Goal: Task Accomplishment & Management: Manage account settings

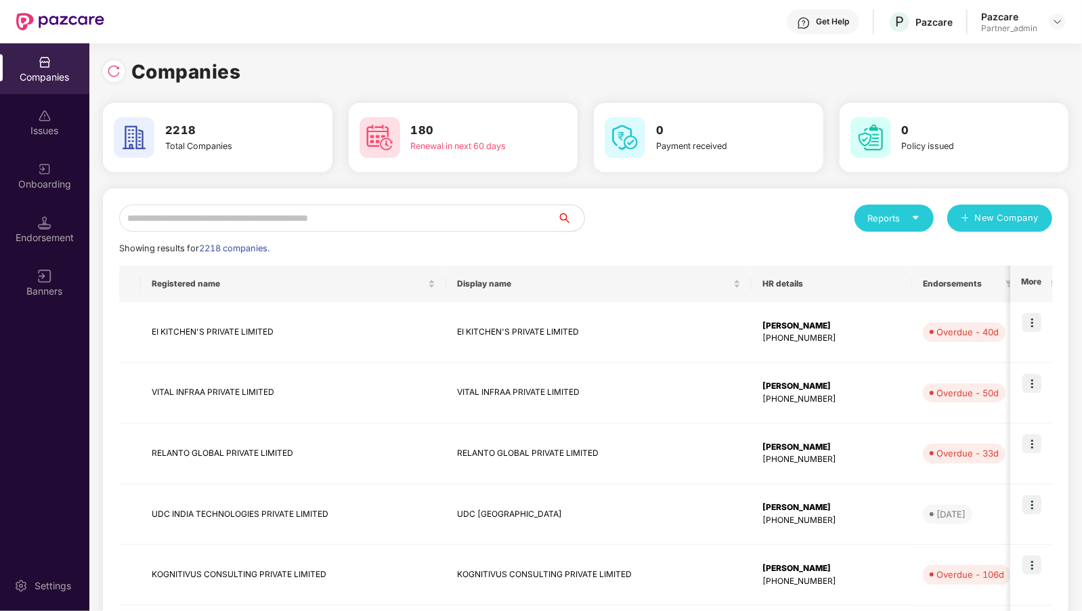
click at [297, 214] on input "text" at bounding box center [338, 218] width 438 height 27
click at [1063, 24] on img at bounding box center [1057, 21] width 11 height 11
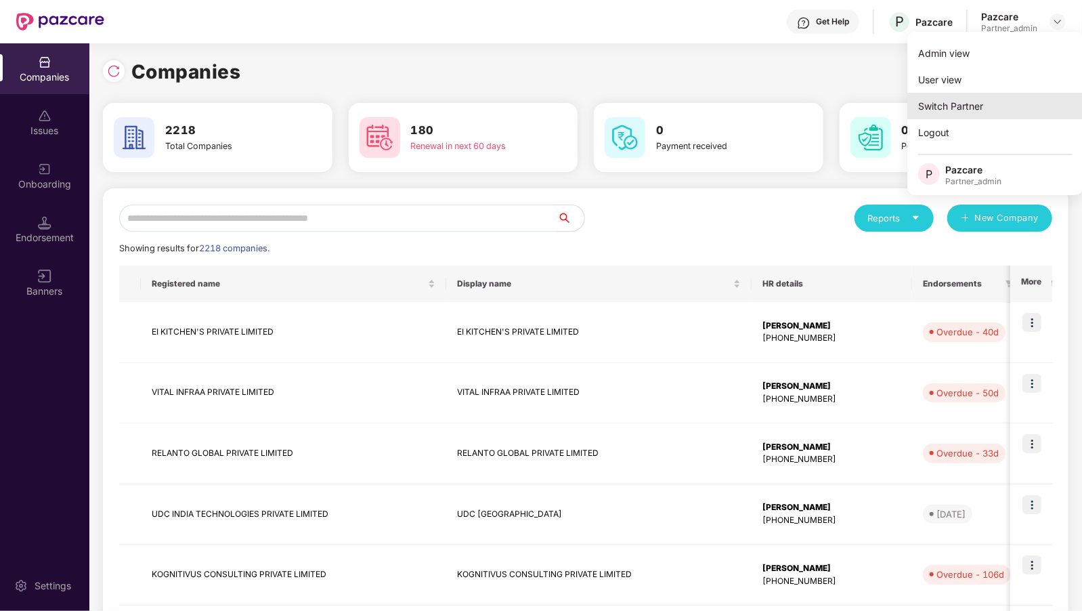
click at [962, 97] on div "Switch Partner" at bounding box center [995, 106] width 176 height 26
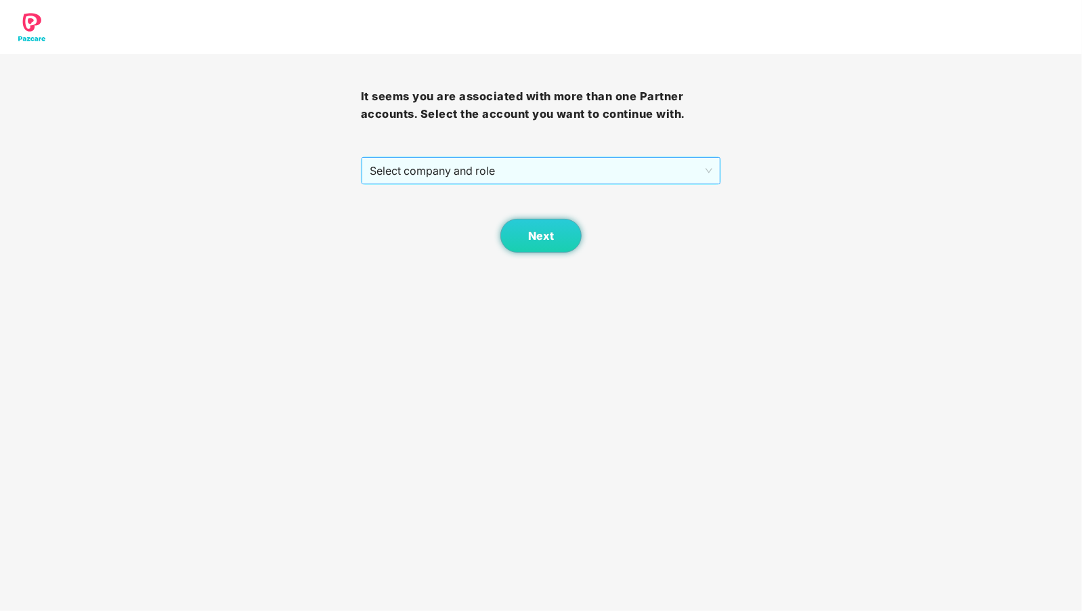
click at [407, 165] on span "Select company and role" at bounding box center [541, 171] width 343 height 26
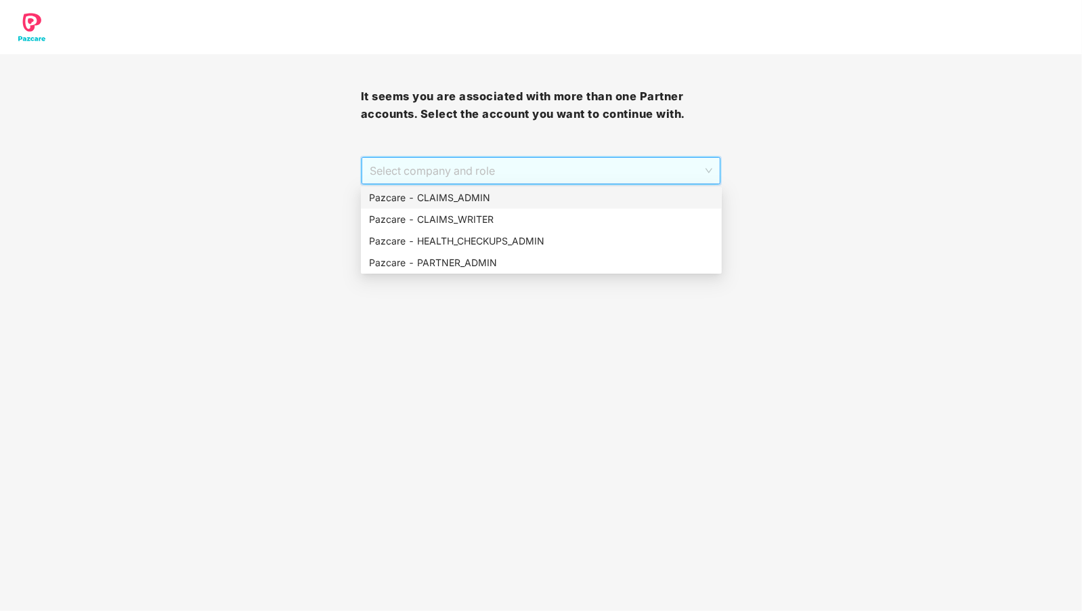
click at [446, 202] on div "Pazcare - CLAIMS_ADMIN" at bounding box center [541, 197] width 345 height 15
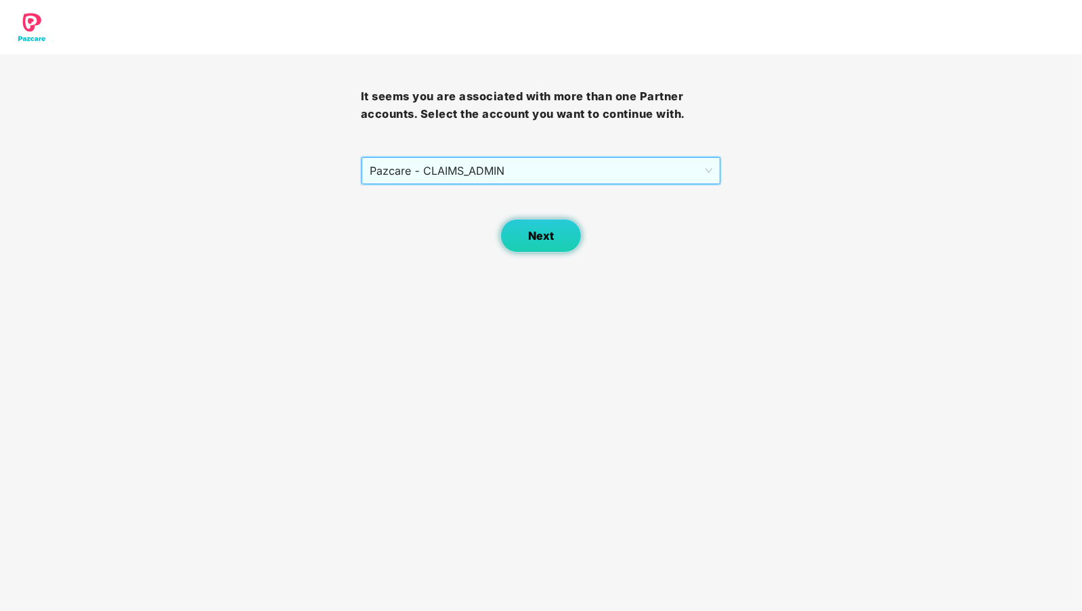
click at [536, 218] on div "Next" at bounding box center [541, 219] width 361 height 68
click at [517, 232] on button "Next" at bounding box center [540, 236] width 81 height 34
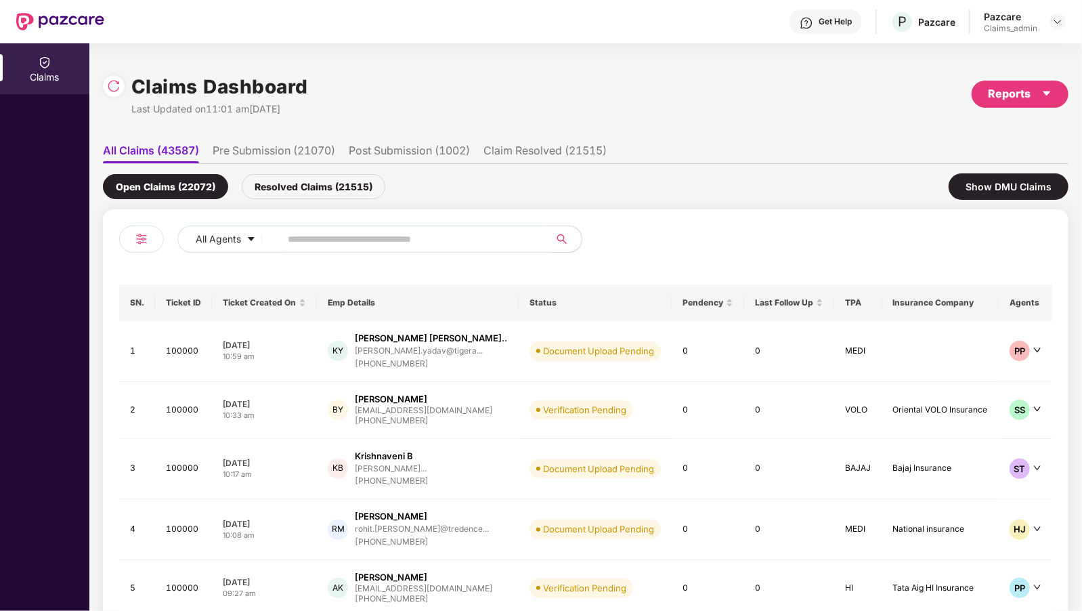
click at [343, 240] on input "text" at bounding box center [409, 239] width 243 height 20
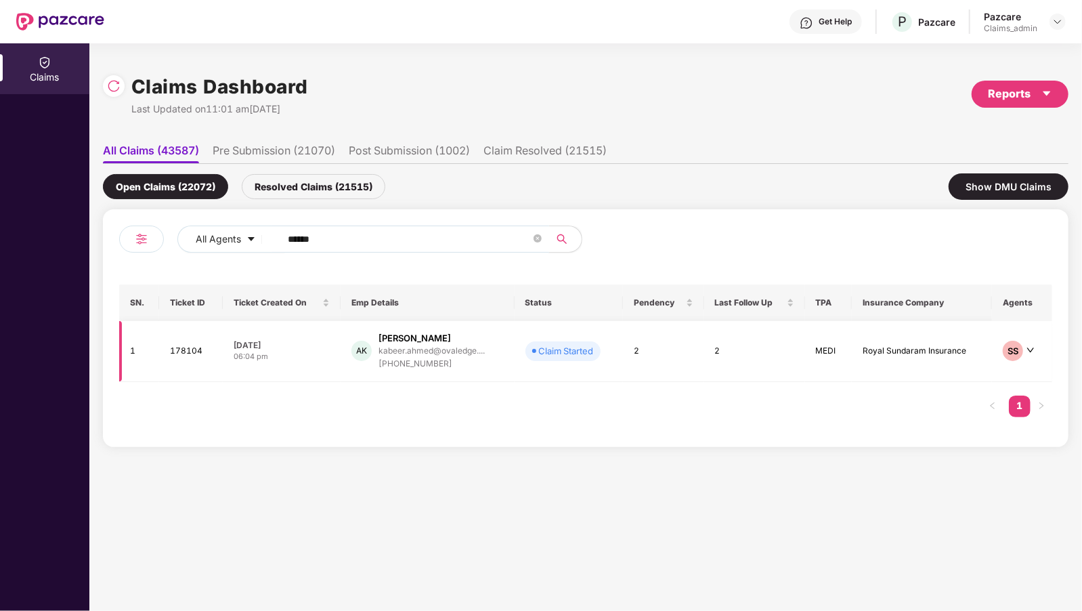
type input "******"
click at [562, 363] on td "Claim Started" at bounding box center [569, 351] width 108 height 61
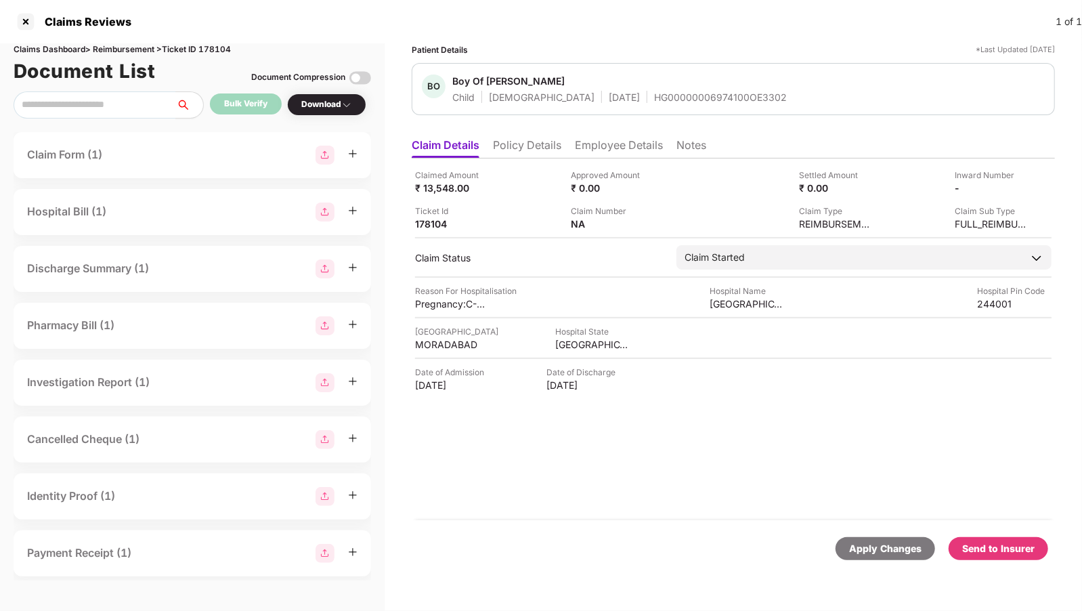
click at [537, 142] on li "Policy Details" at bounding box center [527, 148] width 68 height 20
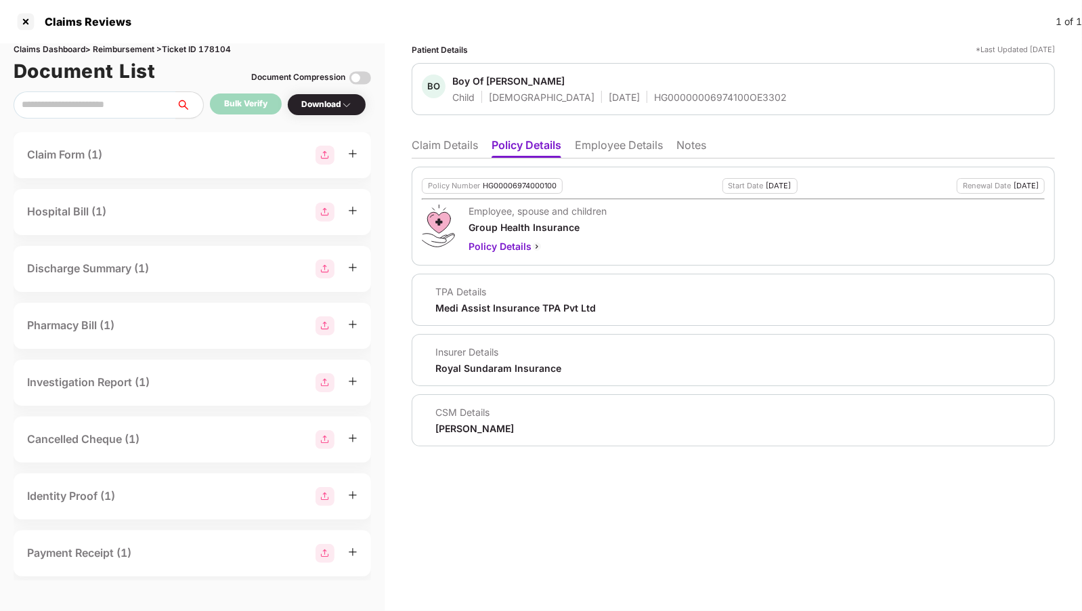
click at [590, 143] on li "Employee Details" at bounding box center [619, 148] width 88 height 20
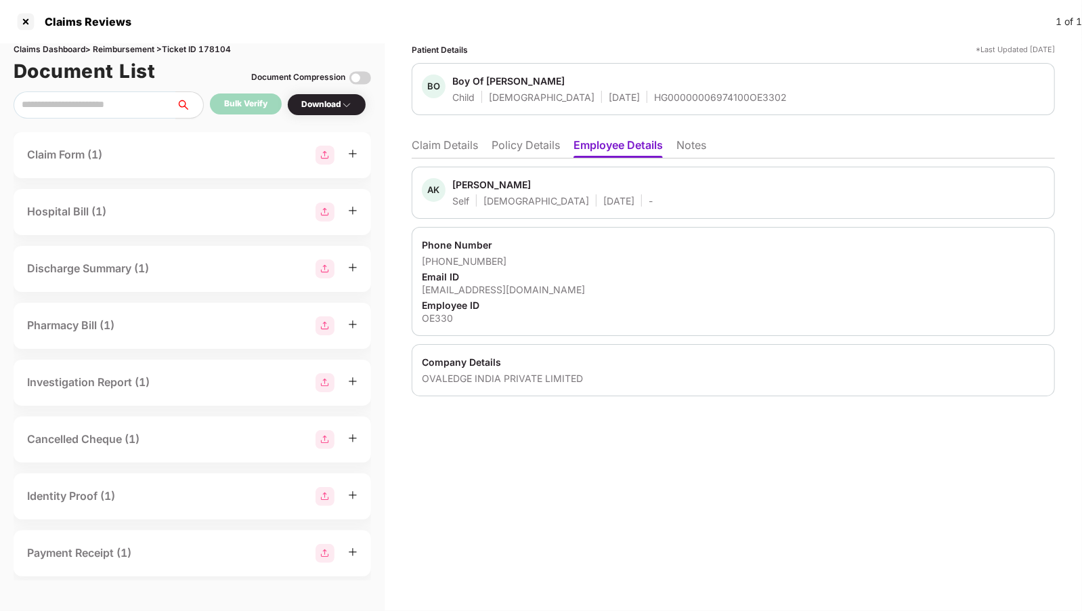
click at [482, 376] on div "OVALEDGE INDIA PRIVATE LIMITED" at bounding box center [733, 378] width 623 height 13
copy div "OVALEDGE INDIA PRIVATE LIMITED"
click at [523, 148] on li "Policy Details" at bounding box center [526, 148] width 68 height 20
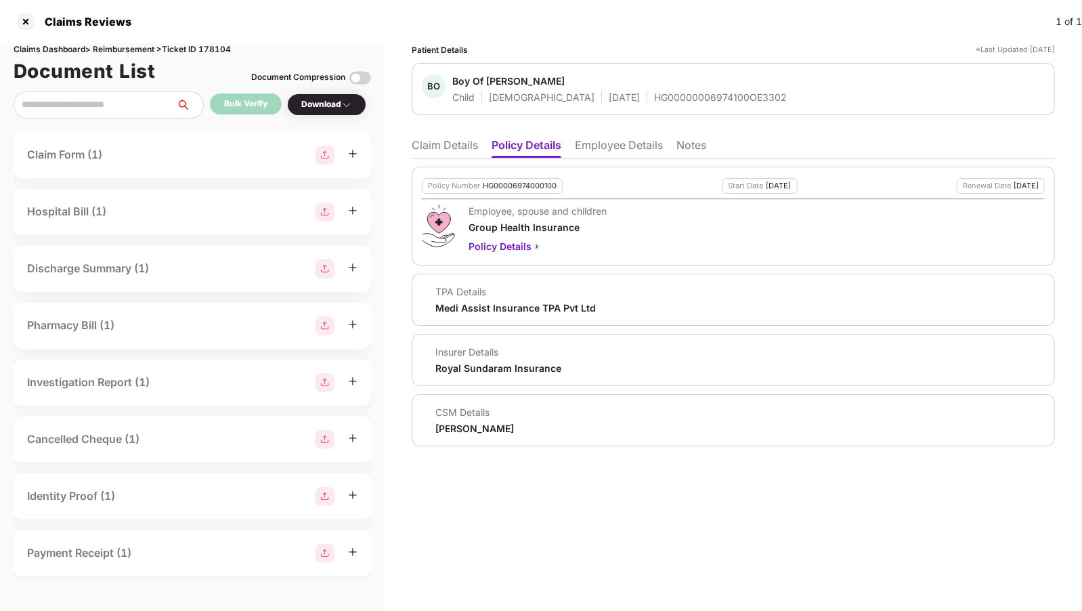
click at [606, 147] on li "Employee Details" at bounding box center [619, 148] width 88 height 20
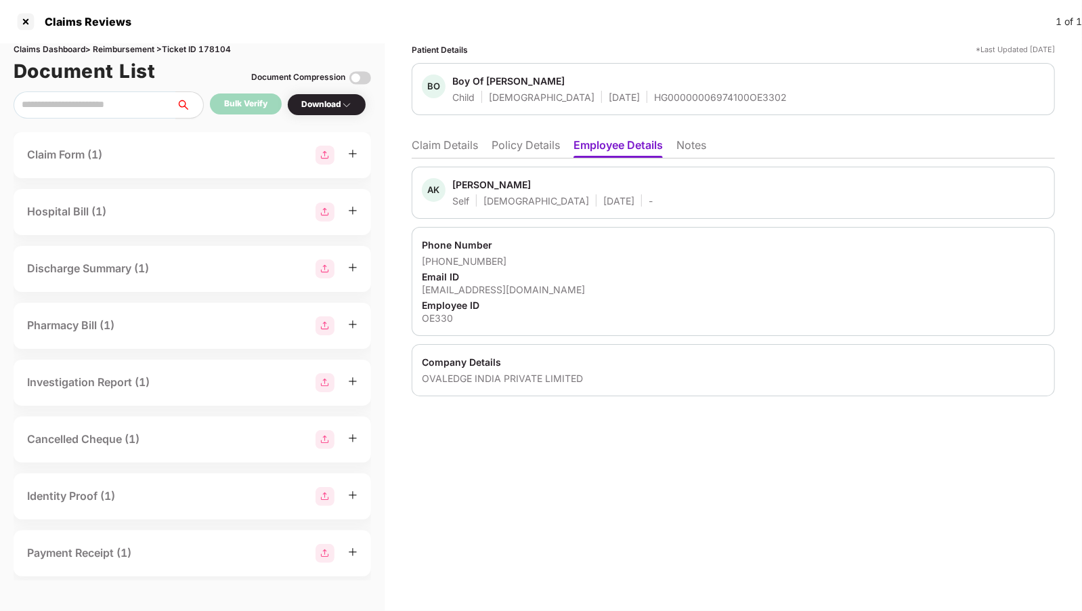
click at [700, 135] on ul "Claim Details Policy Details Employee Details Notes" at bounding box center [733, 144] width 643 height 27
click at [688, 146] on li "Notes" at bounding box center [692, 148] width 30 height 20
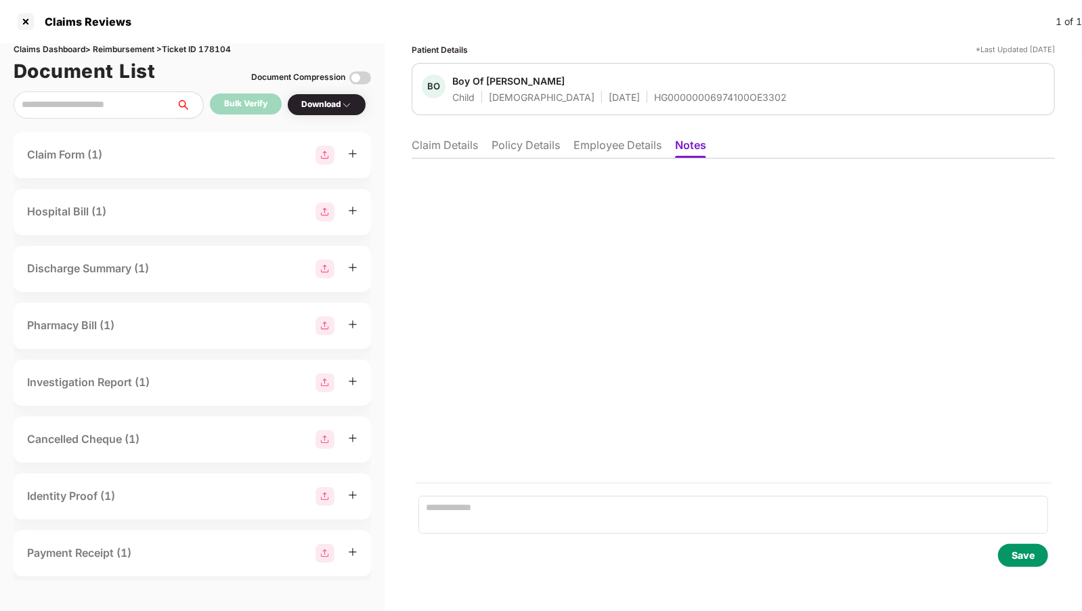
click at [619, 144] on li "Employee Details" at bounding box center [618, 148] width 88 height 20
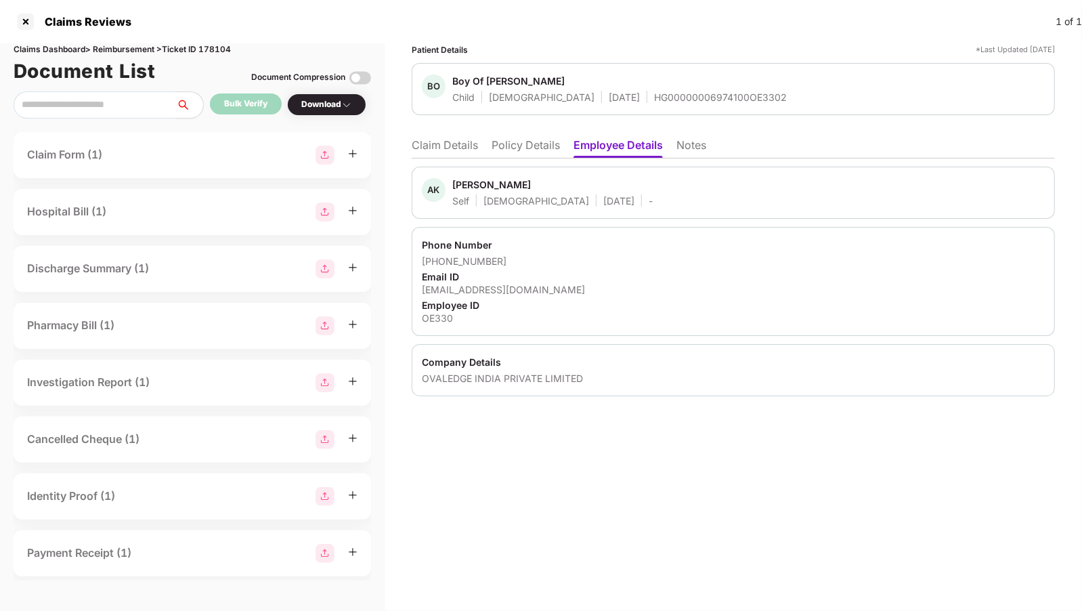
click at [437, 135] on ul "Claim Details Policy Details Employee Details Notes" at bounding box center [733, 144] width 643 height 27
click at [434, 145] on li "Claim Details" at bounding box center [445, 148] width 66 height 20
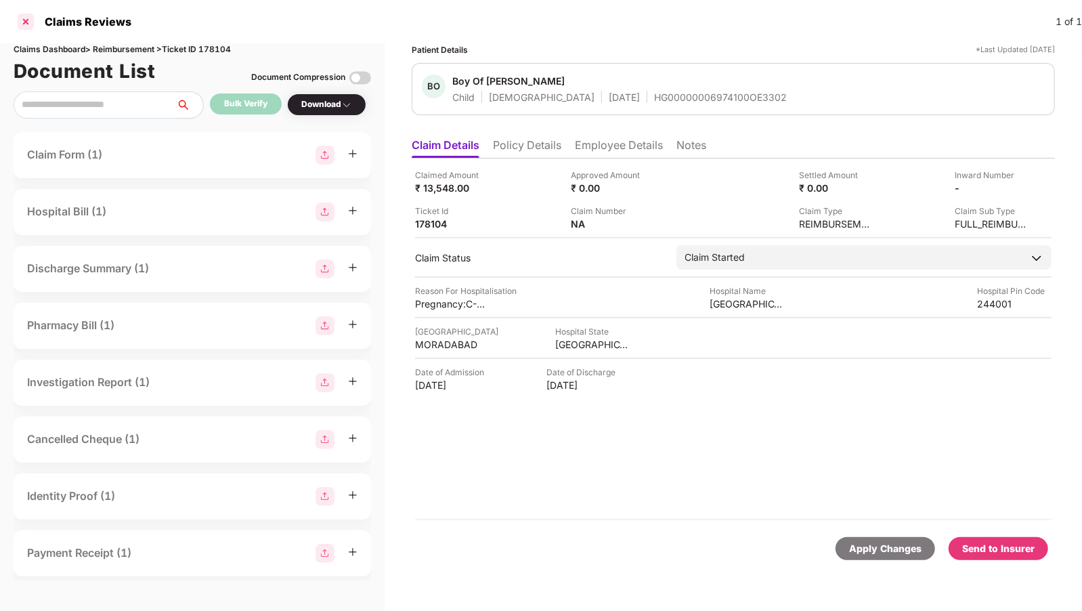
click at [22, 24] on div at bounding box center [26, 22] width 22 height 22
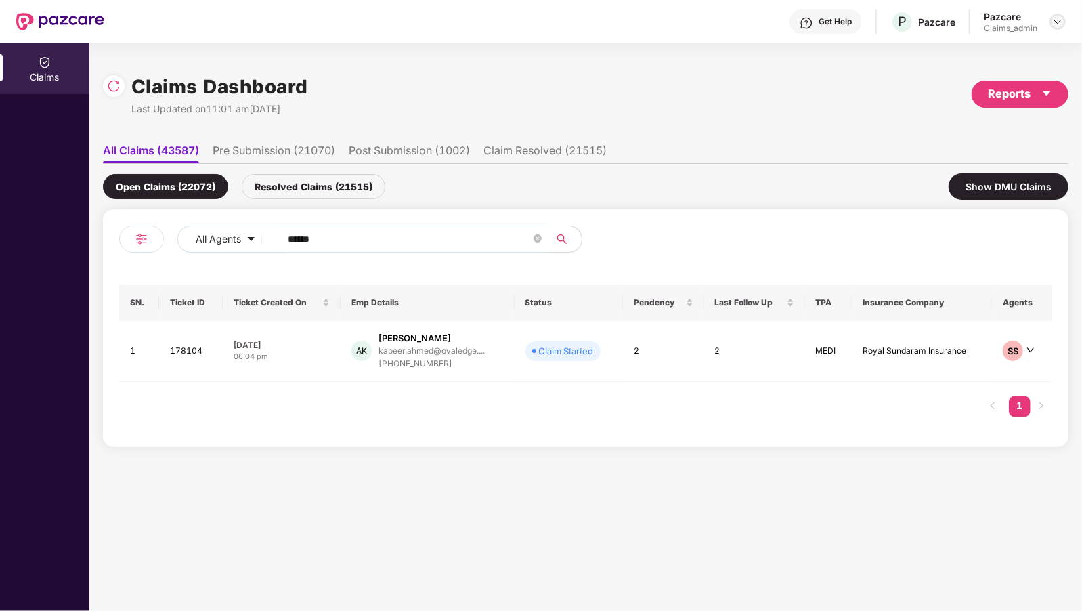
click at [1061, 27] on div at bounding box center [1058, 22] width 16 height 16
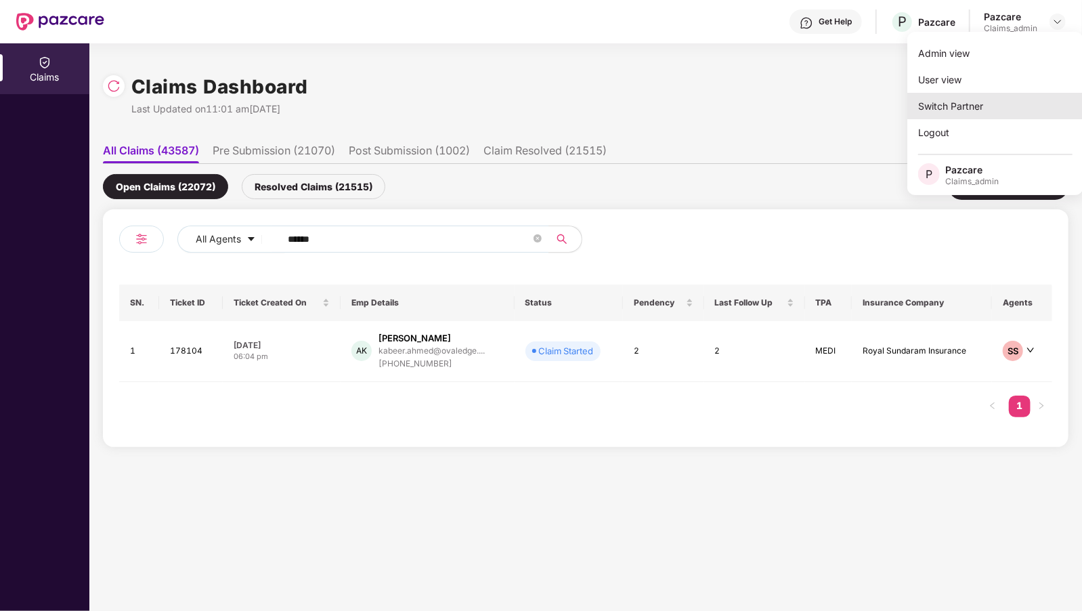
click at [931, 113] on div "Switch Partner" at bounding box center [995, 106] width 176 height 26
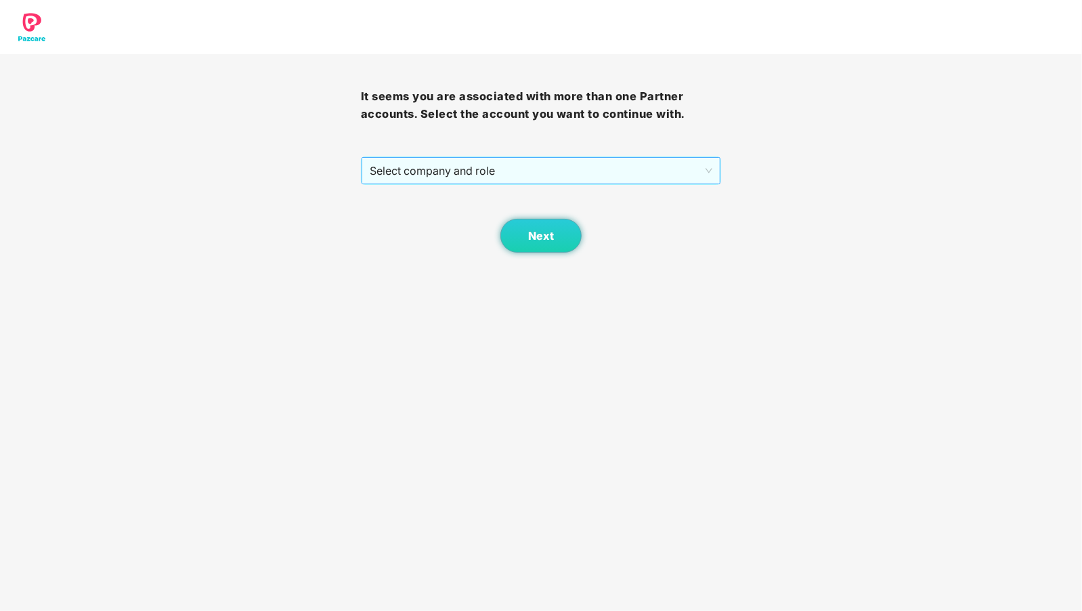
click at [475, 169] on span "Select company and role" at bounding box center [541, 171] width 343 height 26
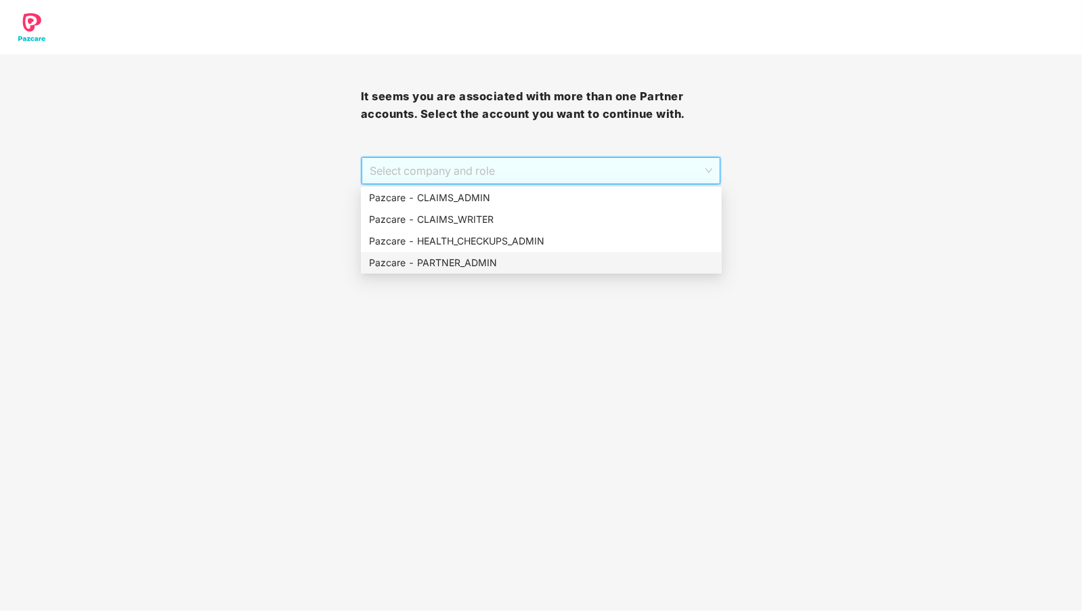
click at [416, 259] on div "Pazcare - PARTNER_ADMIN" at bounding box center [541, 262] width 345 height 15
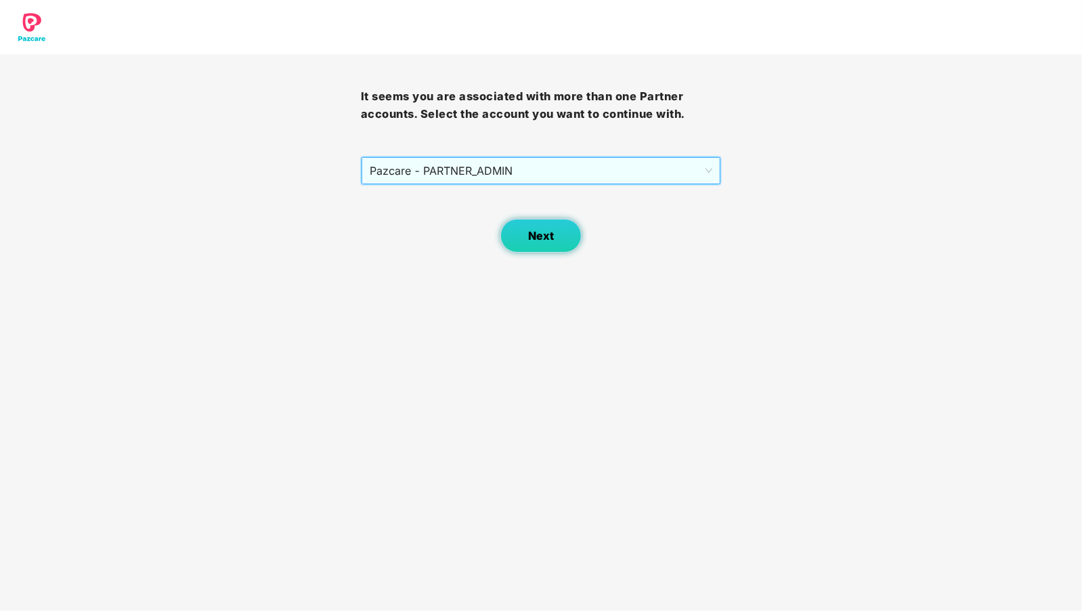
click at [533, 233] on span "Next" at bounding box center [541, 236] width 26 height 13
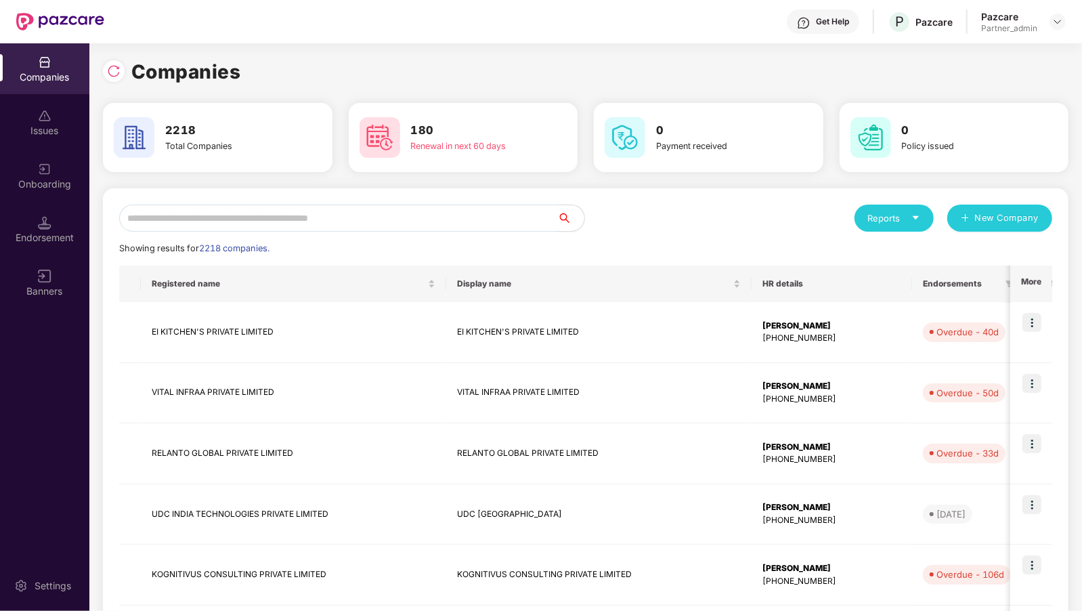
click at [299, 225] on input "text" at bounding box center [338, 218] width 438 height 27
paste input "**********"
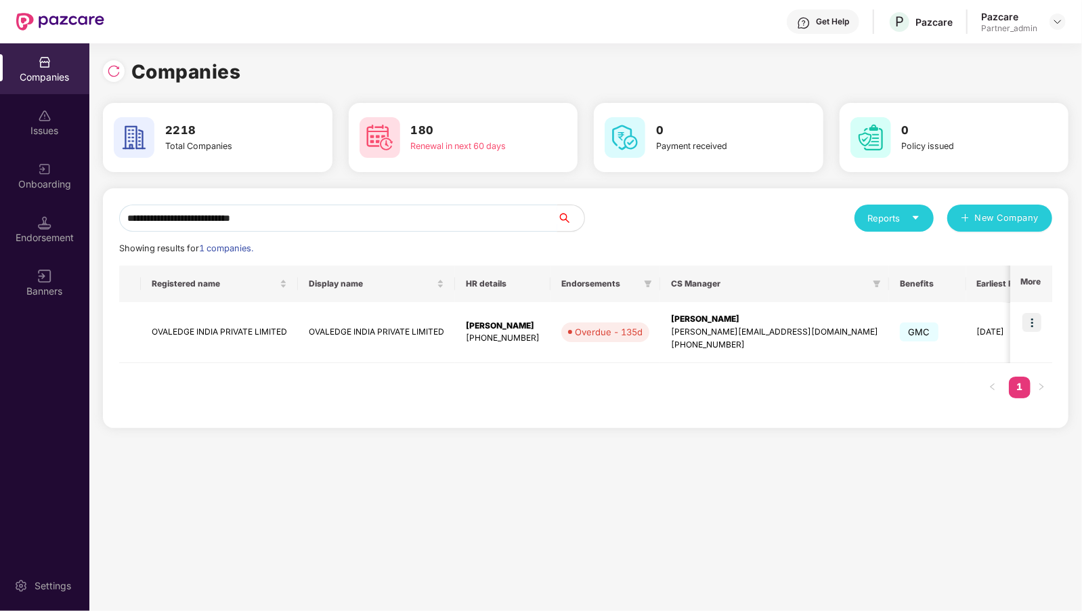
type input "**********"
click at [1032, 328] on img at bounding box center [1032, 322] width 19 height 19
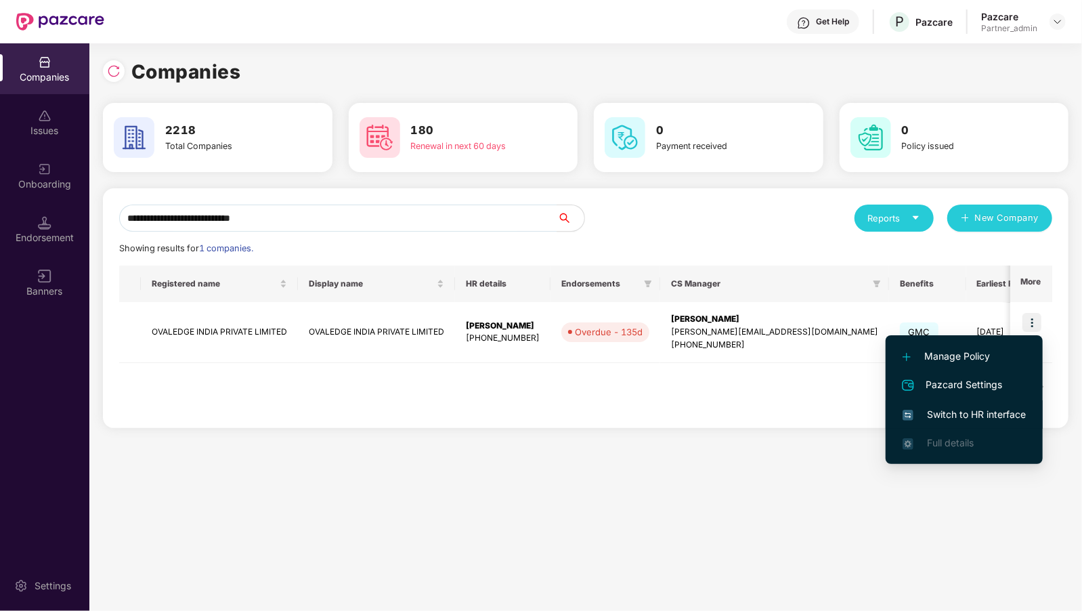
click at [934, 414] on span "Switch to HR interface" at bounding box center [964, 414] width 123 height 15
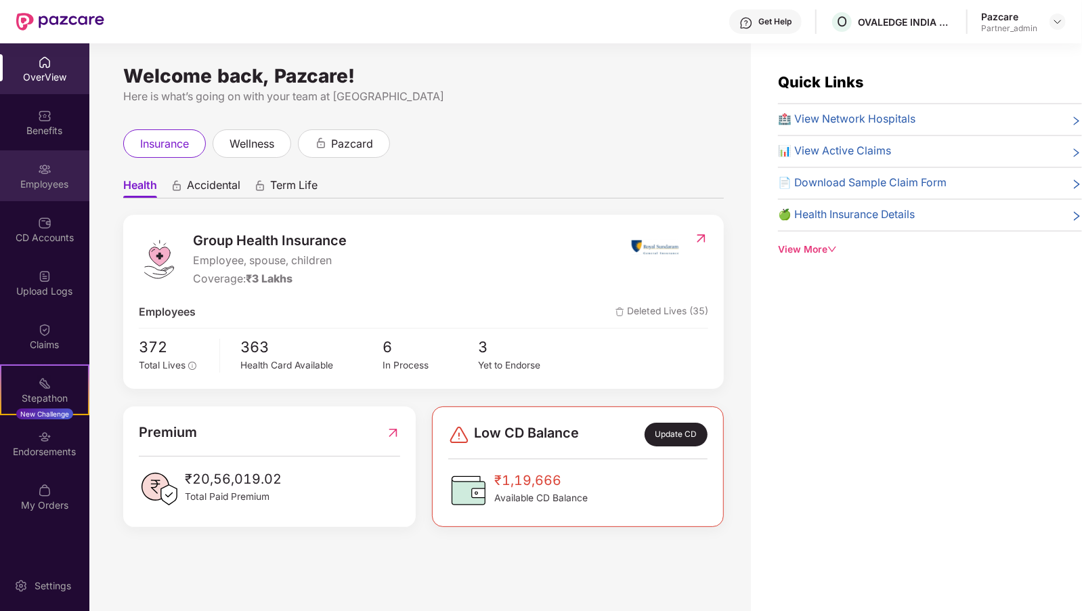
click at [5, 172] on div "Employees" at bounding box center [44, 175] width 89 height 51
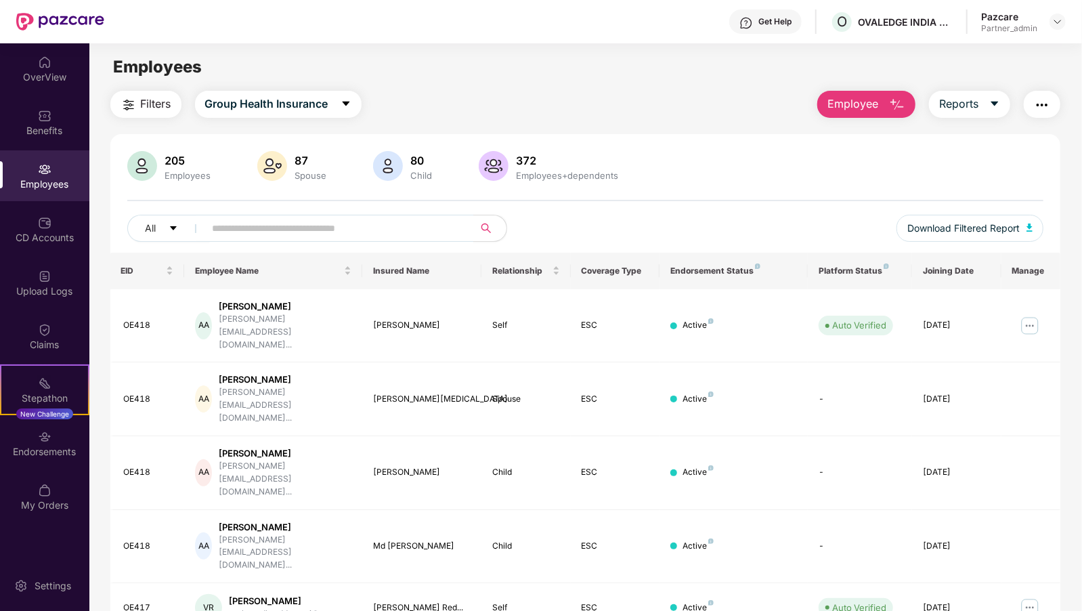
click at [12, 181] on div "Employees" at bounding box center [44, 184] width 89 height 14
click at [47, 75] on div "OverView" at bounding box center [44, 77] width 89 height 14
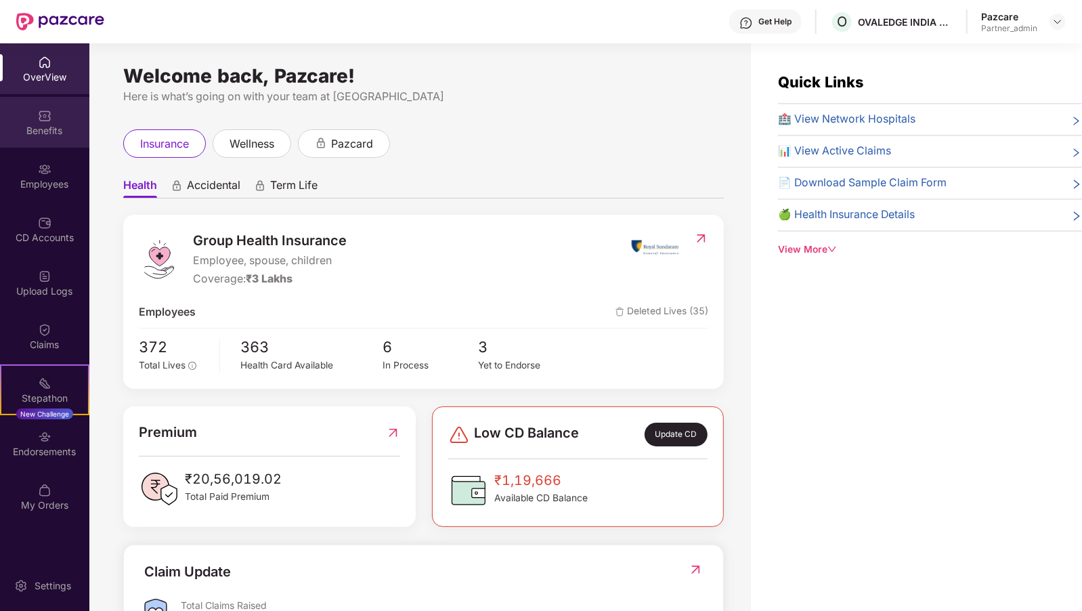
click at [33, 138] on div "Benefits" at bounding box center [44, 122] width 89 height 51
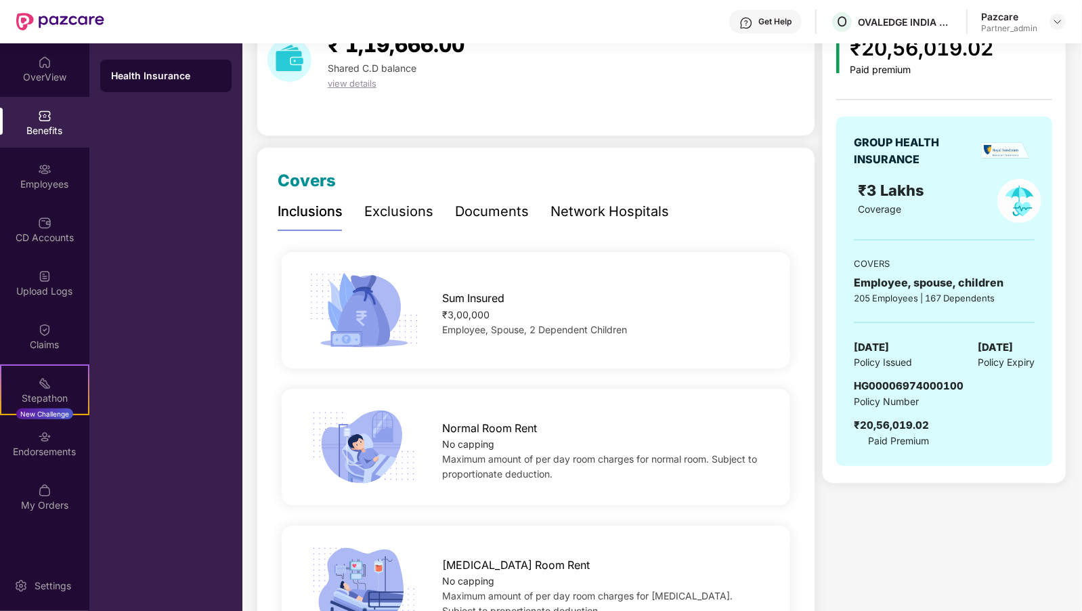
scroll to position [100, 0]
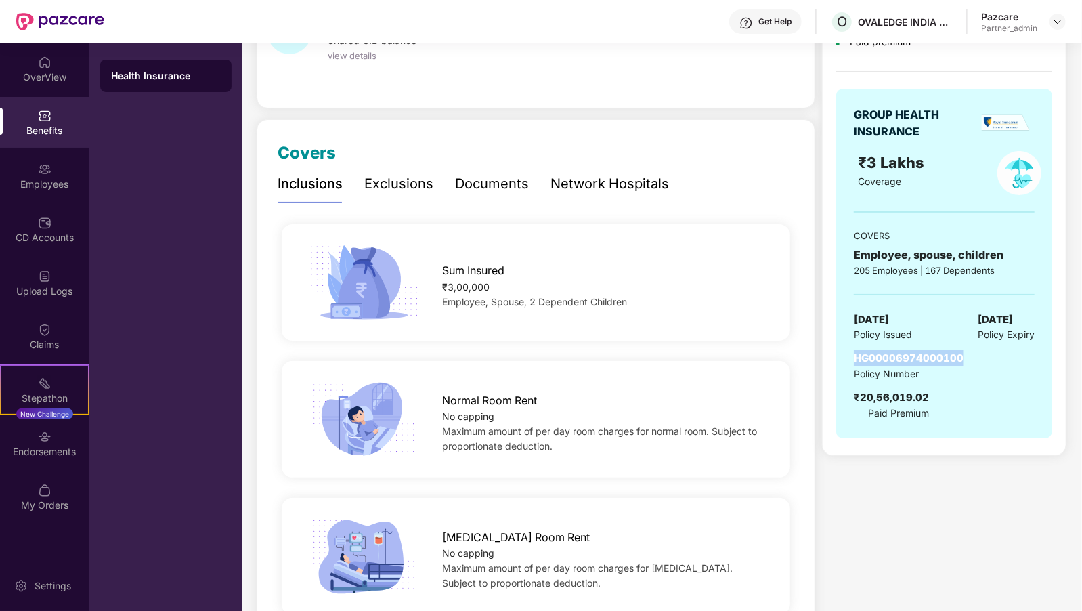
drag, startPoint x: 855, startPoint y: 356, endPoint x: 958, endPoint y: 350, distance: 103.1
click at [958, 351] on span "HG00006974000100" at bounding box center [909, 357] width 110 height 13
copy span "HG00006974000100"
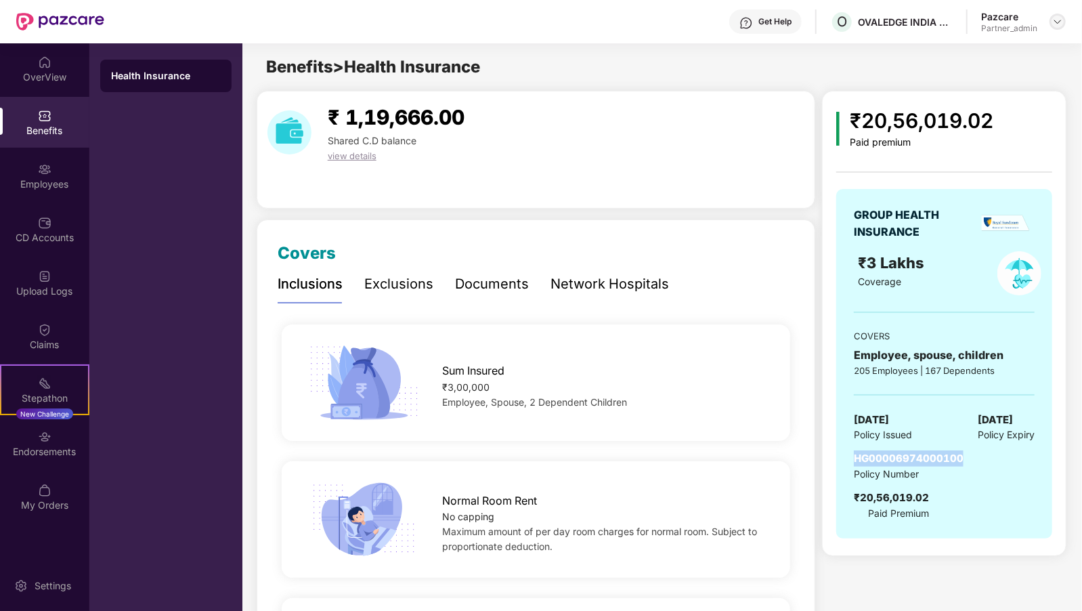
click at [1053, 20] on img at bounding box center [1057, 21] width 11 height 11
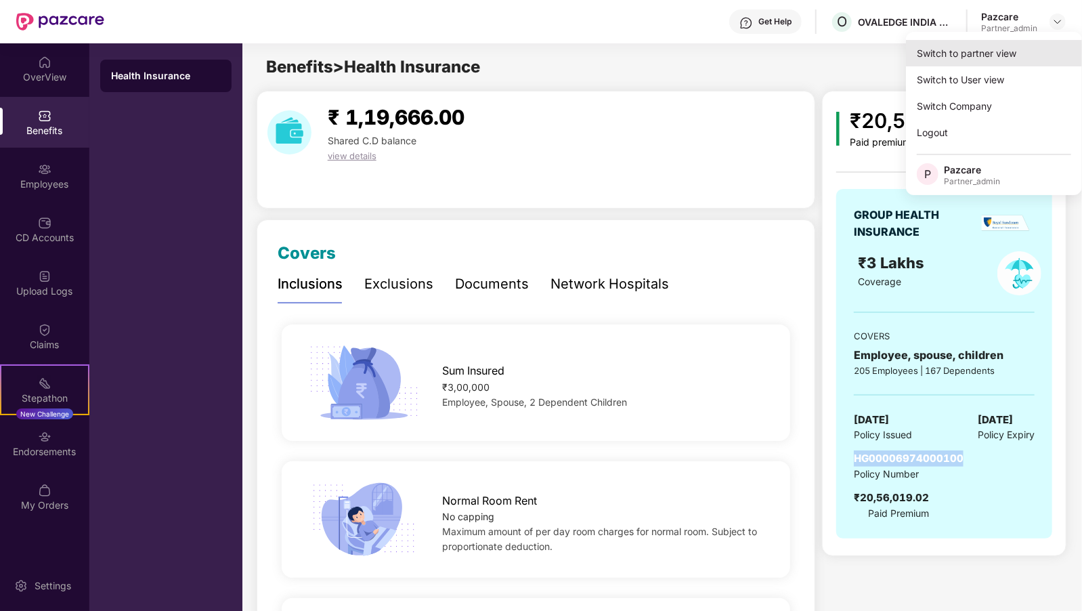
click at [957, 58] on div "Switch to partner view" at bounding box center [994, 53] width 176 height 26
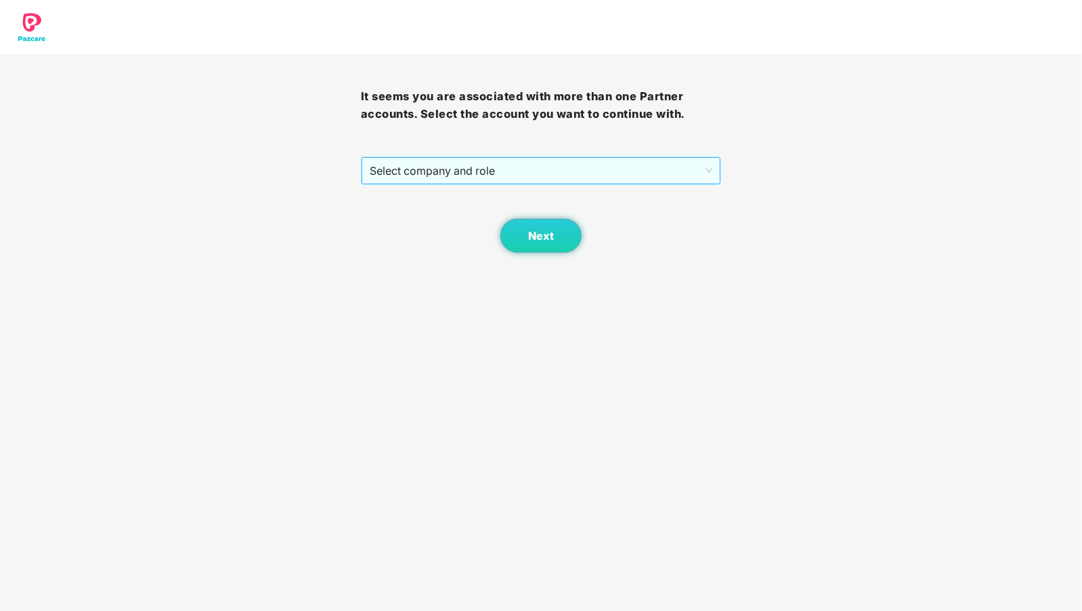
click at [557, 177] on span "Select company and role" at bounding box center [541, 171] width 343 height 26
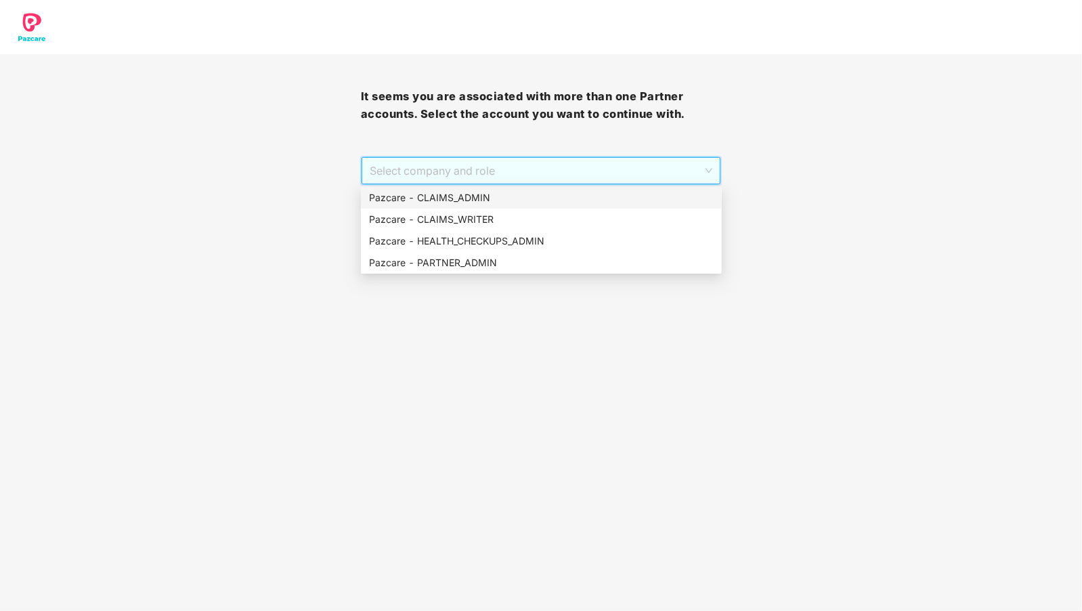
click at [486, 207] on div "Pazcare - CLAIMS_ADMIN" at bounding box center [541, 198] width 361 height 22
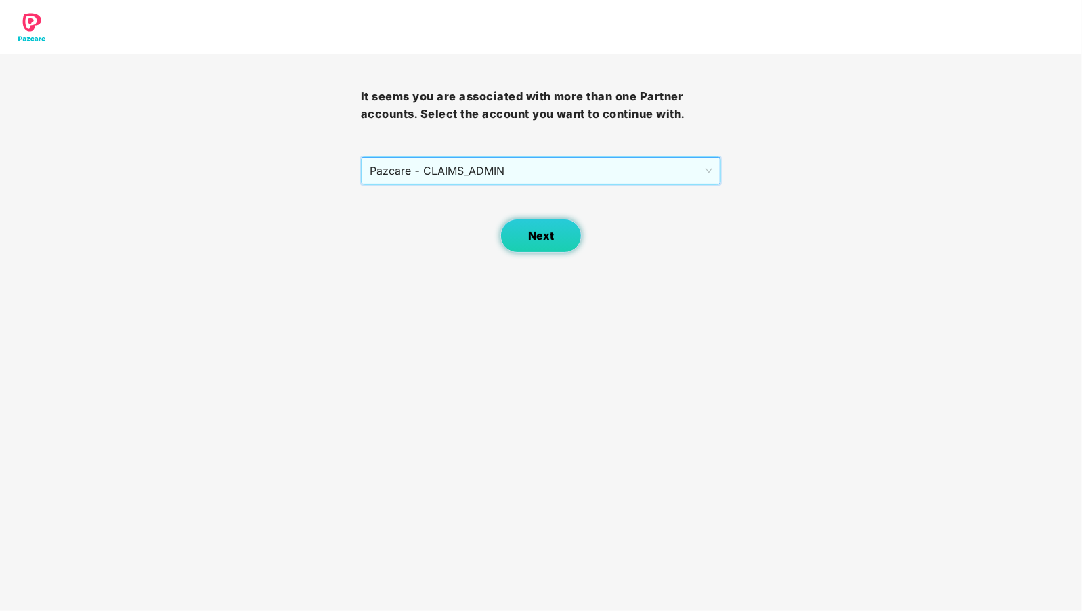
click at [554, 247] on button "Next" at bounding box center [540, 236] width 81 height 34
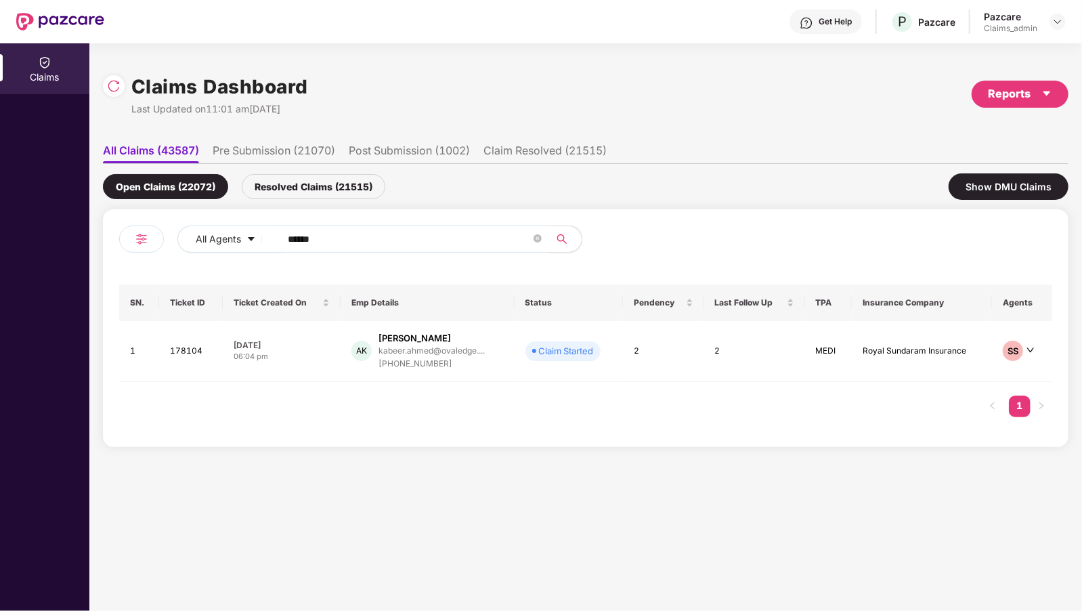
click at [322, 244] on input "******" at bounding box center [409, 239] width 243 height 20
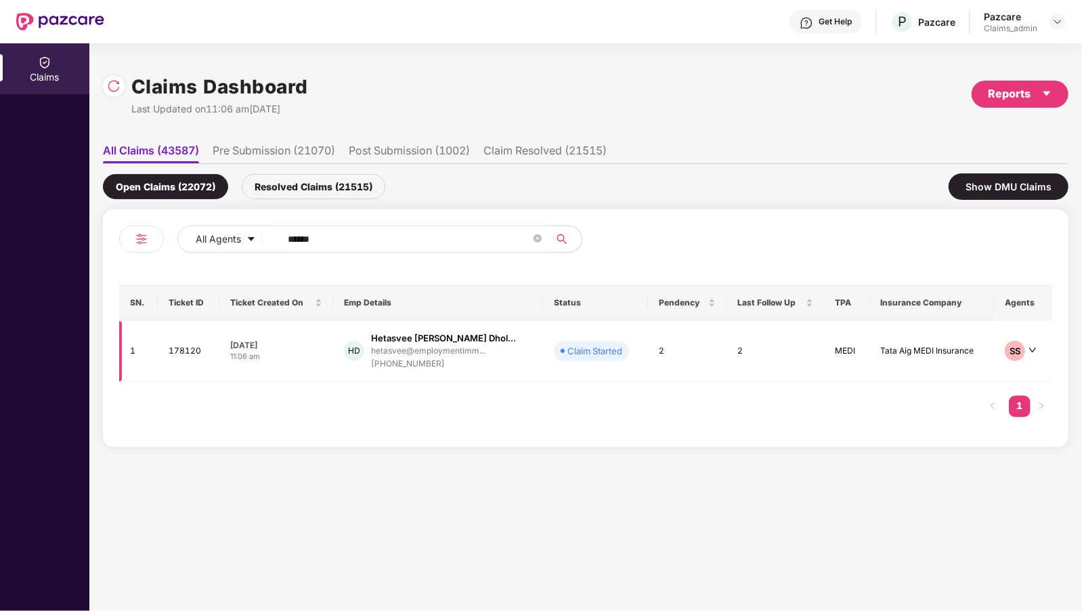
type input "******"
click at [385, 342] on div "Hetasvee [PERSON_NAME] Dhol..." at bounding box center [443, 338] width 145 height 13
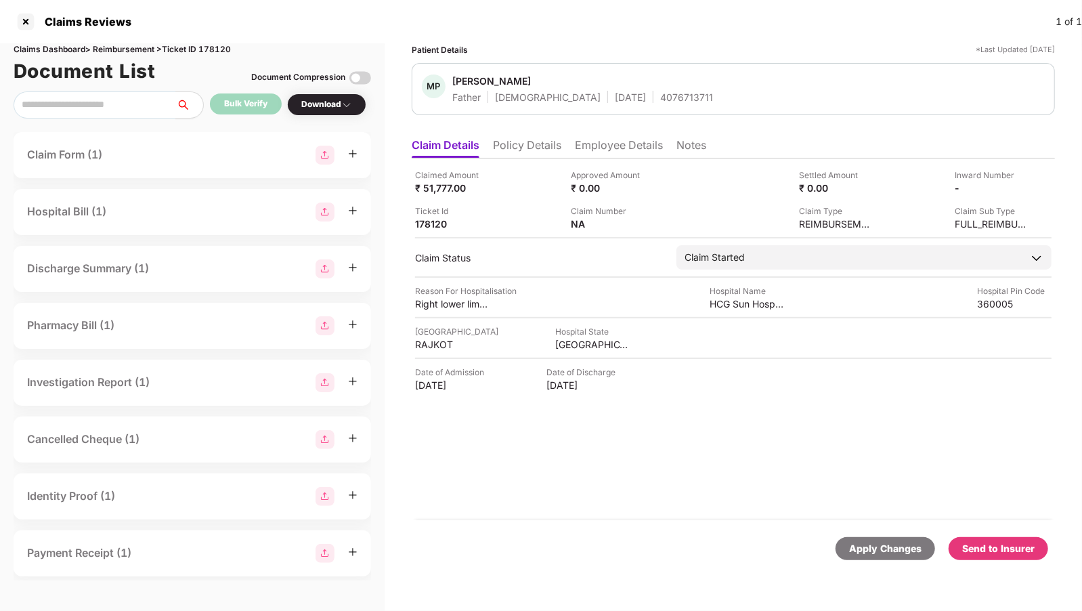
click at [533, 138] on li "Policy Details" at bounding box center [527, 148] width 68 height 20
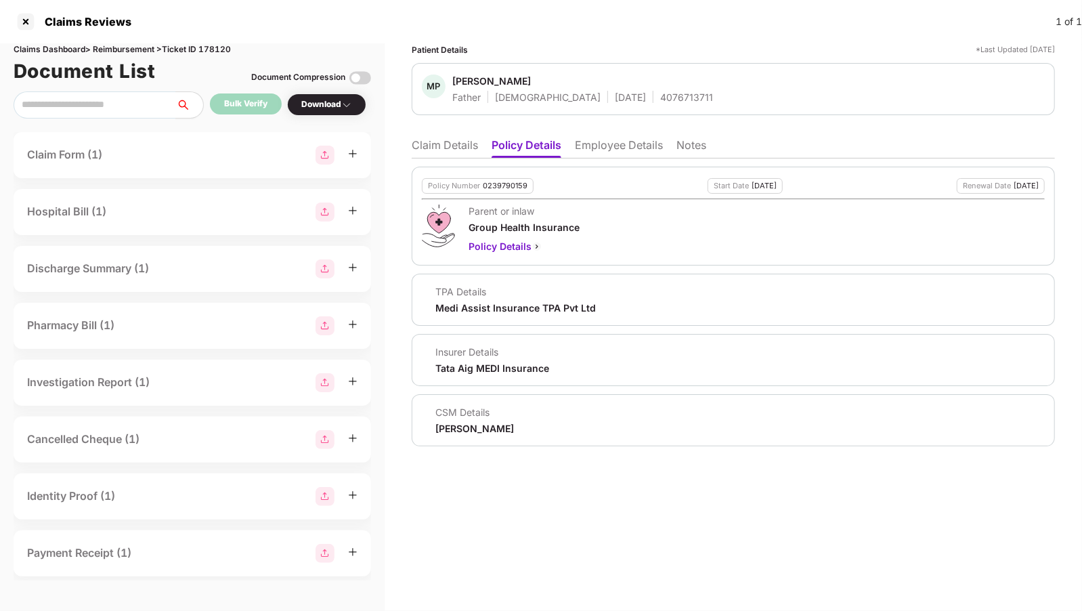
click at [605, 143] on li "Employee Details" at bounding box center [619, 148] width 88 height 20
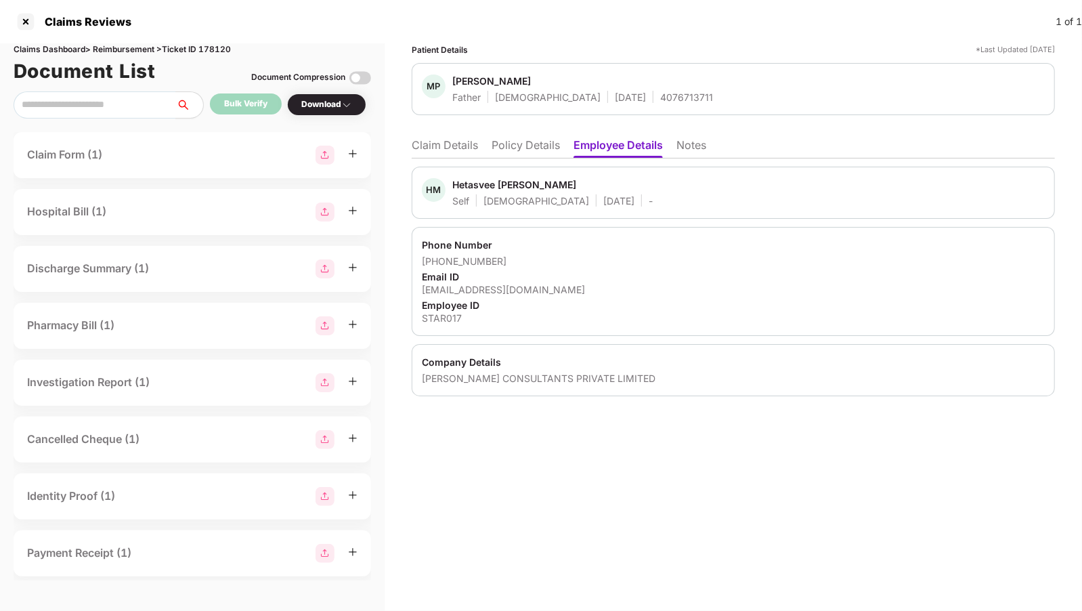
click at [557, 148] on li "Policy Details" at bounding box center [526, 148] width 68 height 20
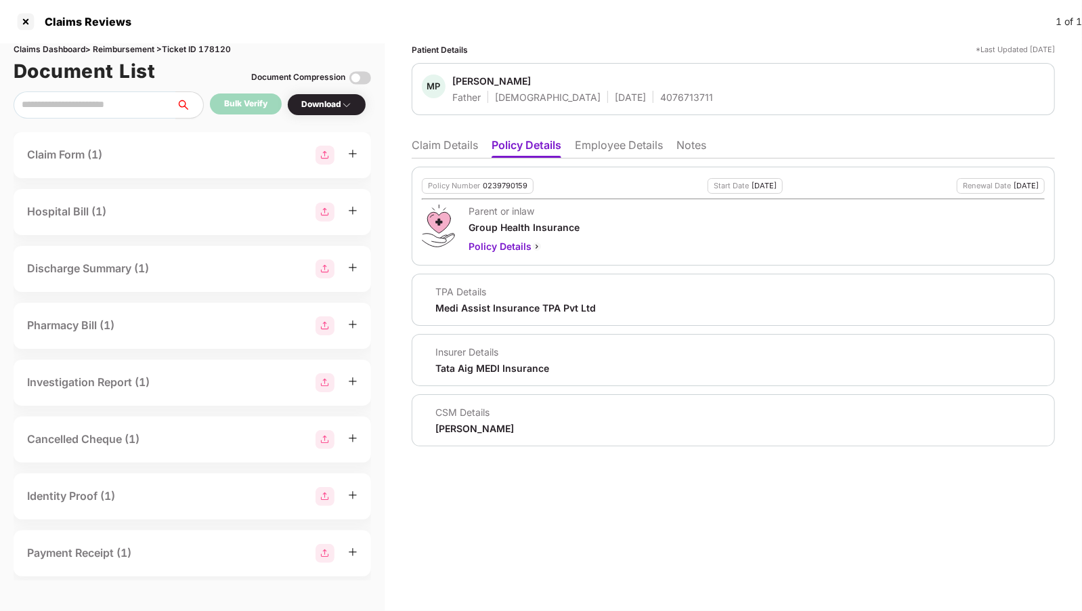
click at [596, 145] on li "Employee Details" at bounding box center [619, 148] width 88 height 20
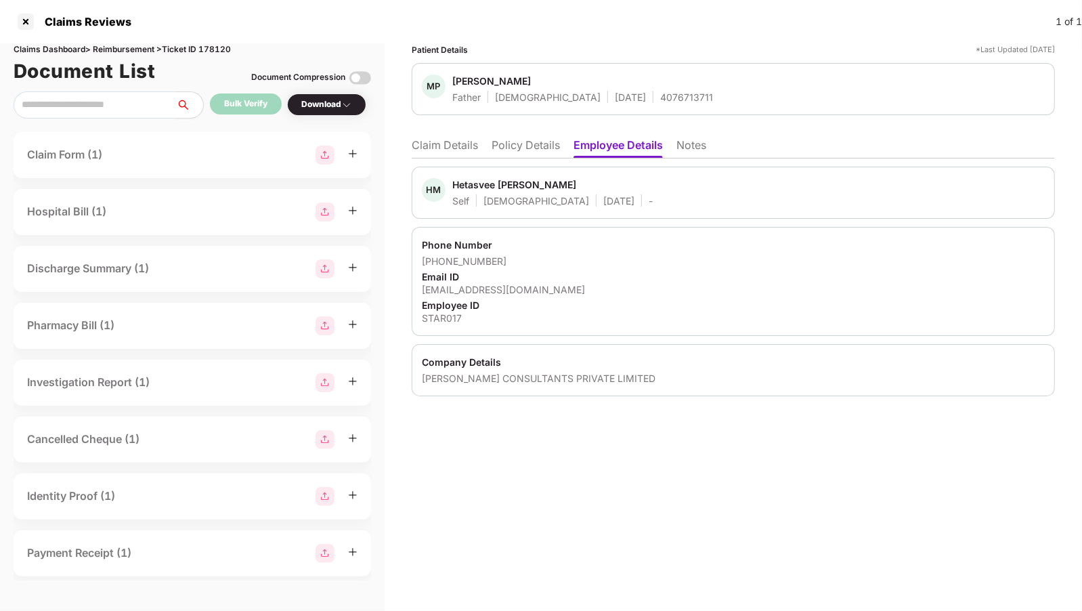
click at [494, 374] on div "[PERSON_NAME] CONSULTANTS PRIVATE LIMITED" at bounding box center [733, 378] width 623 height 13
copy div "[PERSON_NAME] CONSULTANTS PRIVATE LIMITED"
click at [21, 24] on div at bounding box center [26, 22] width 22 height 22
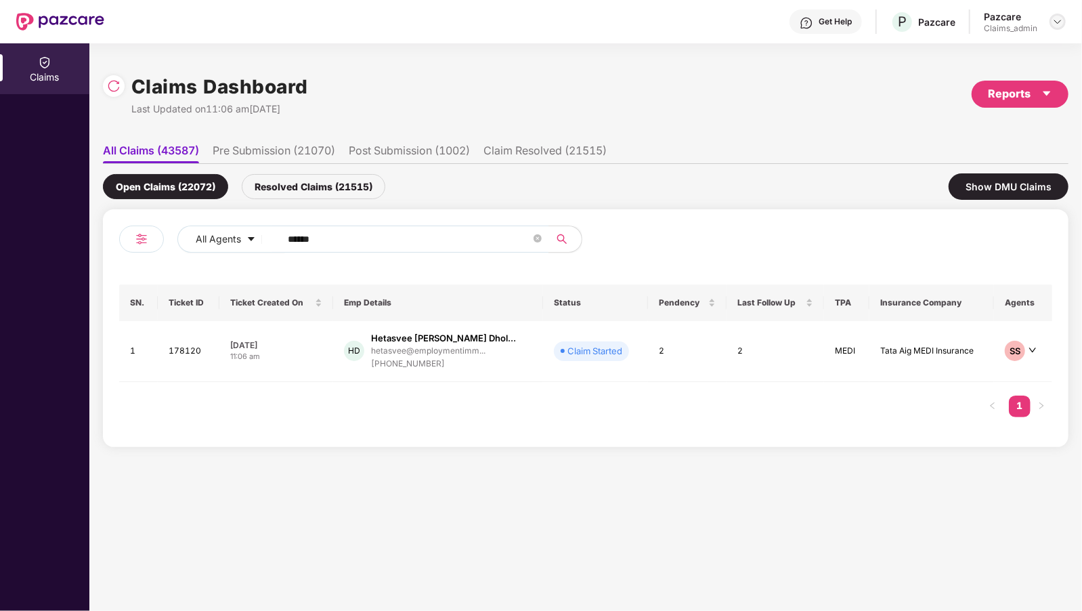
click at [1062, 22] on img at bounding box center [1057, 21] width 11 height 11
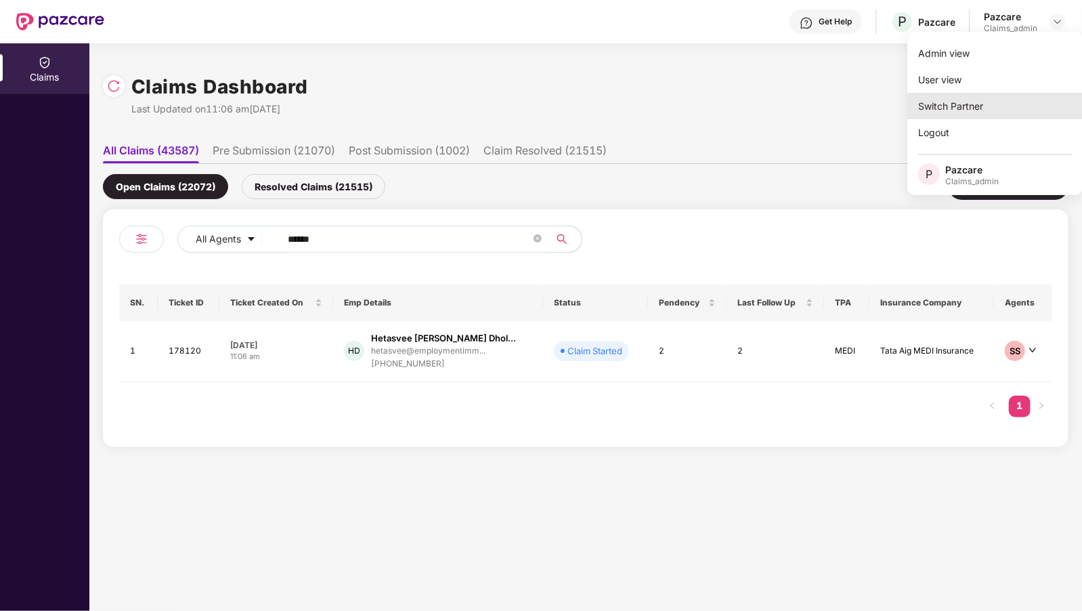
click at [945, 105] on div "Switch Partner" at bounding box center [995, 106] width 176 height 26
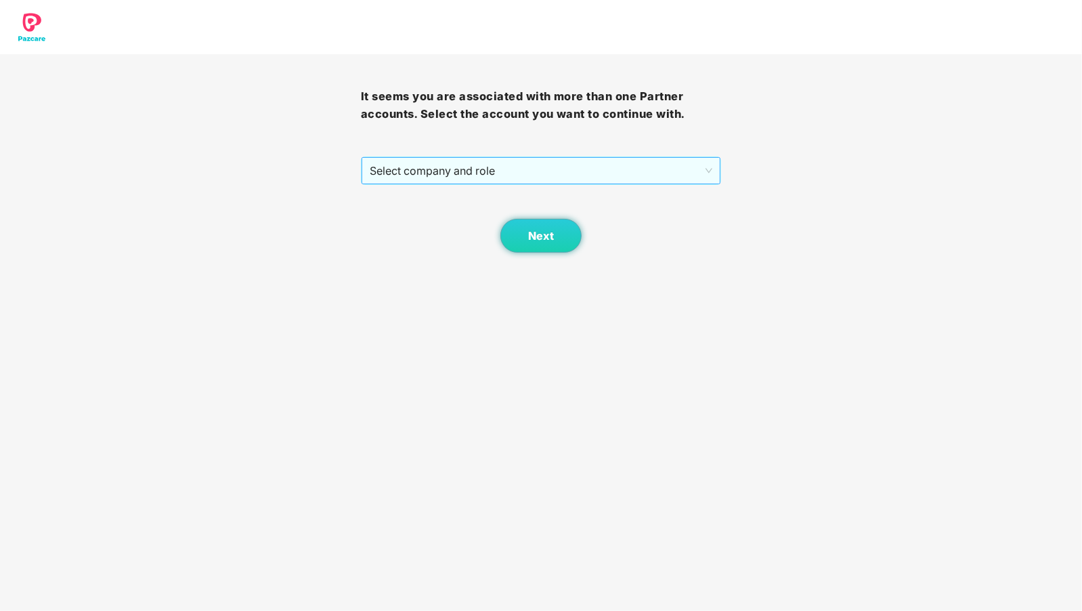
click at [414, 169] on span "Select company and role" at bounding box center [541, 171] width 343 height 26
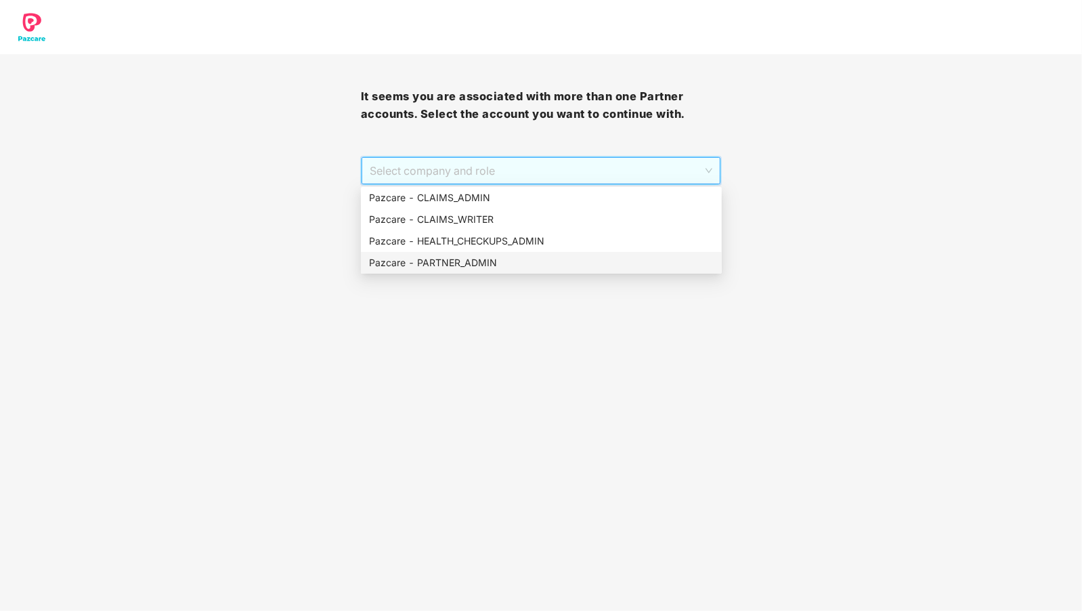
click at [435, 257] on div "Pazcare - PARTNER_ADMIN" at bounding box center [541, 262] width 345 height 15
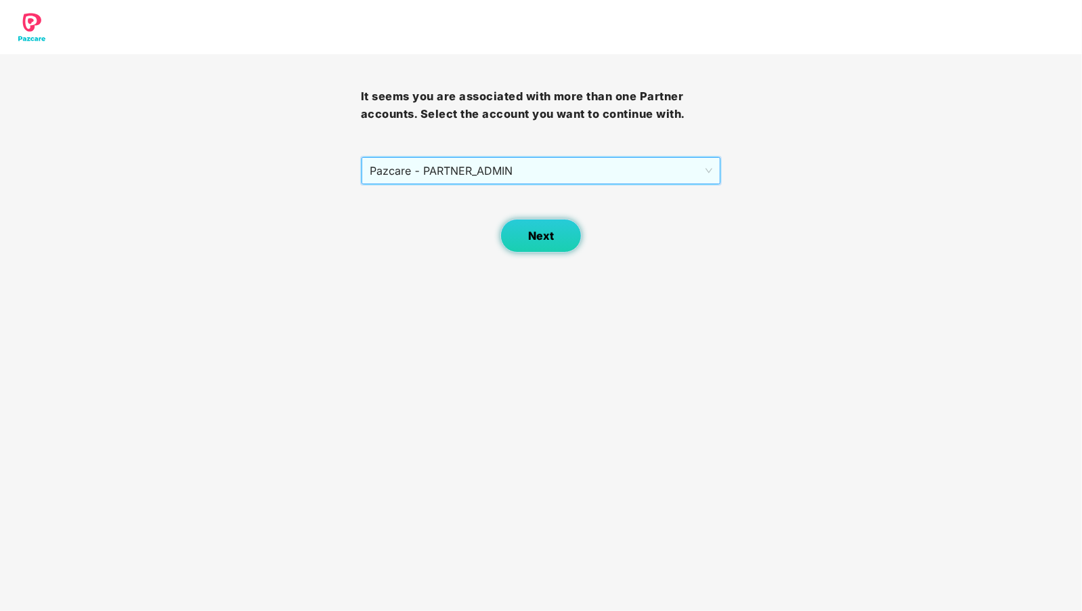
click at [560, 232] on button "Next" at bounding box center [540, 236] width 81 height 34
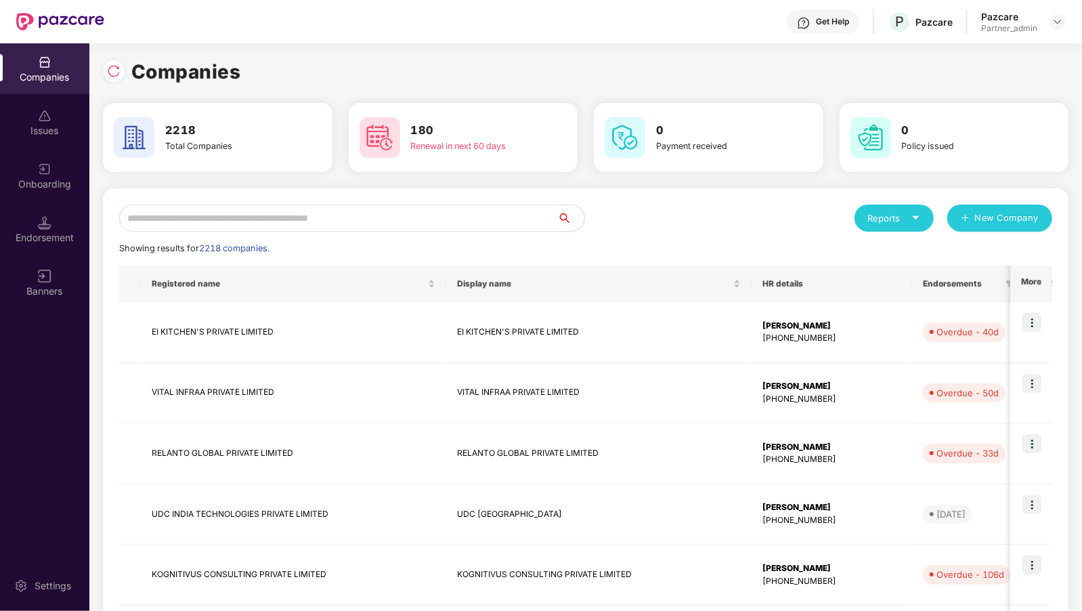
click at [202, 221] on input "text" at bounding box center [338, 218] width 438 height 27
paste input "**********"
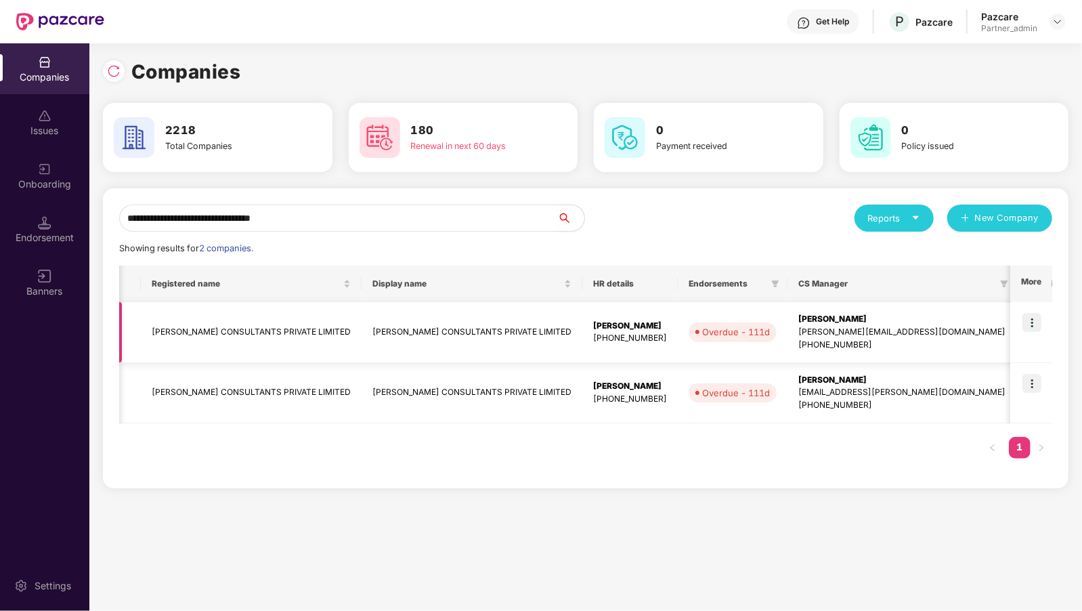
scroll to position [0, 302]
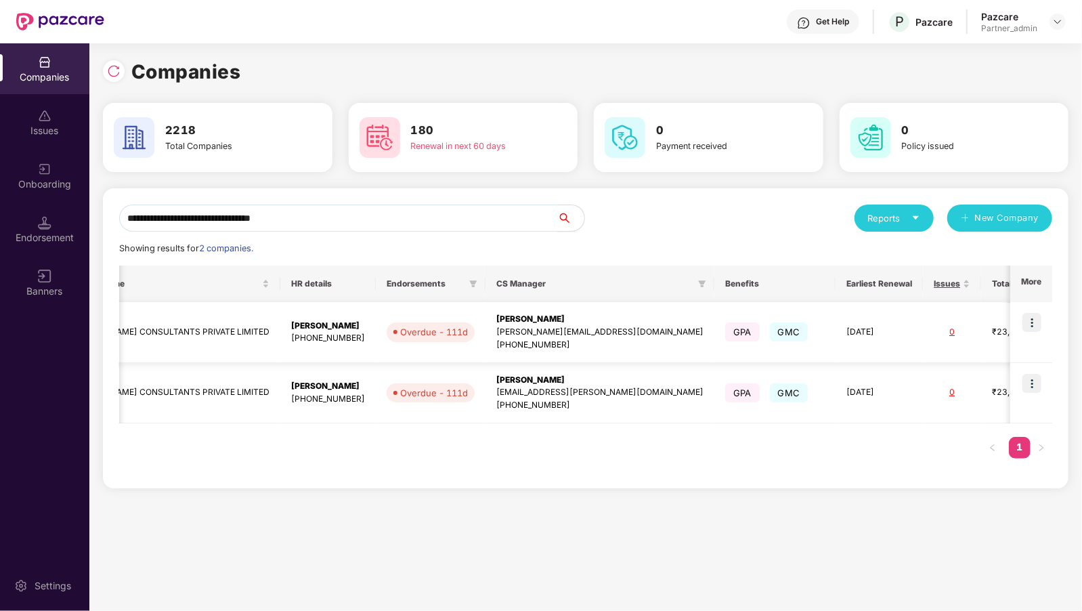
type input "**********"
click at [1033, 318] on img at bounding box center [1032, 322] width 19 height 19
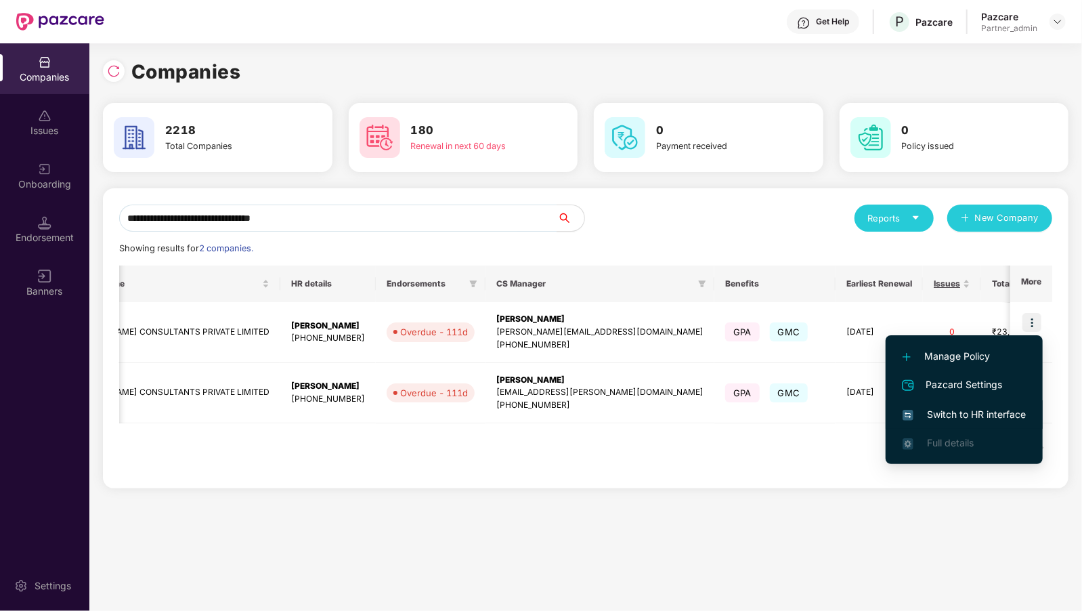
click at [947, 412] on span "Switch to HR interface" at bounding box center [964, 414] width 123 height 15
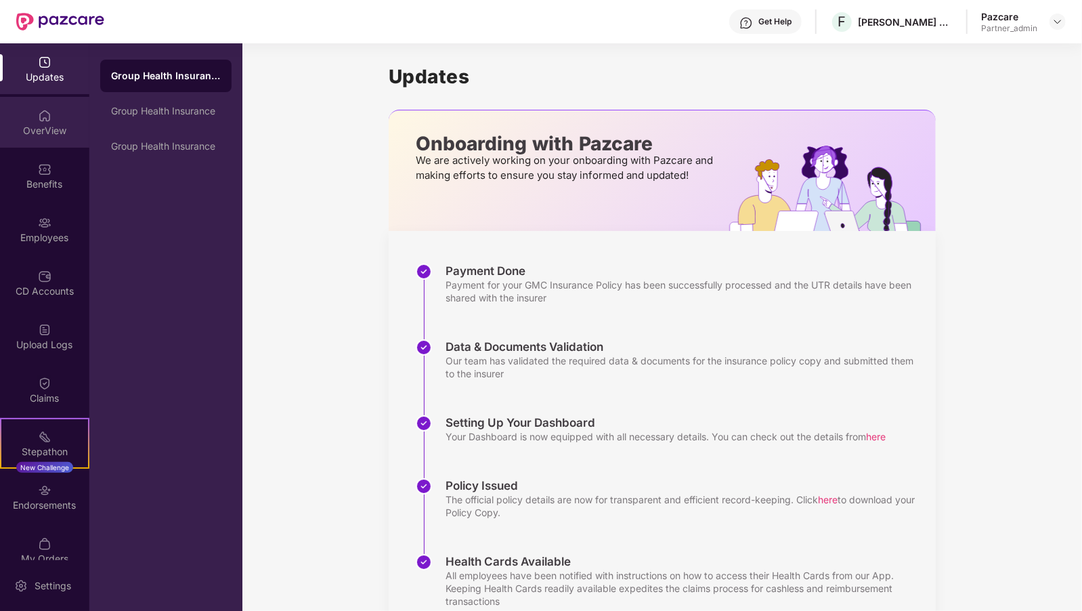
click at [41, 130] on div "OverView" at bounding box center [44, 131] width 89 height 14
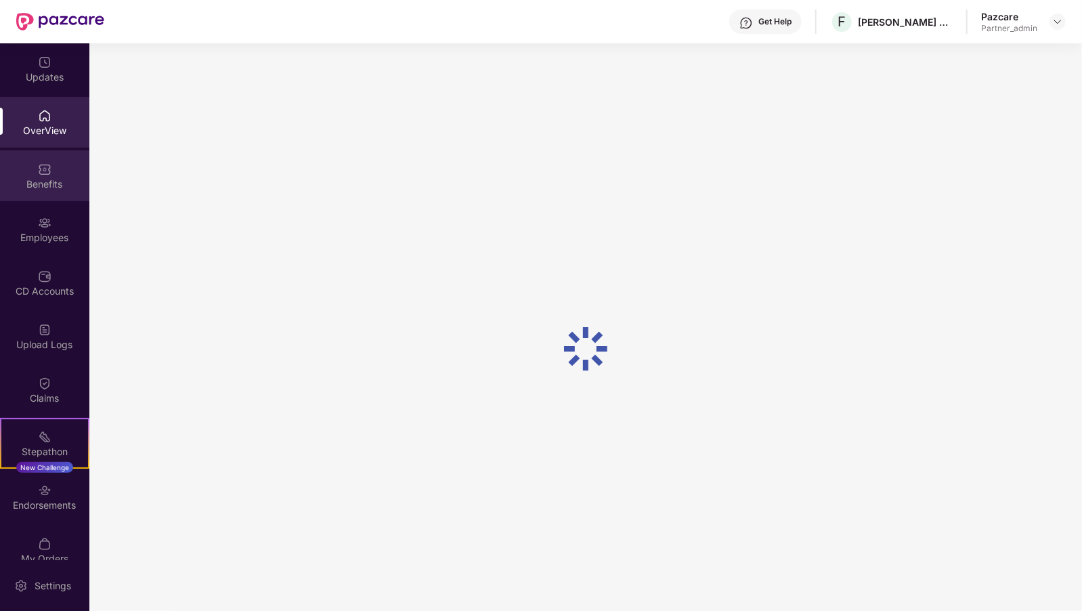
click at [12, 167] on div "Benefits" at bounding box center [44, 175] width 89 height 51
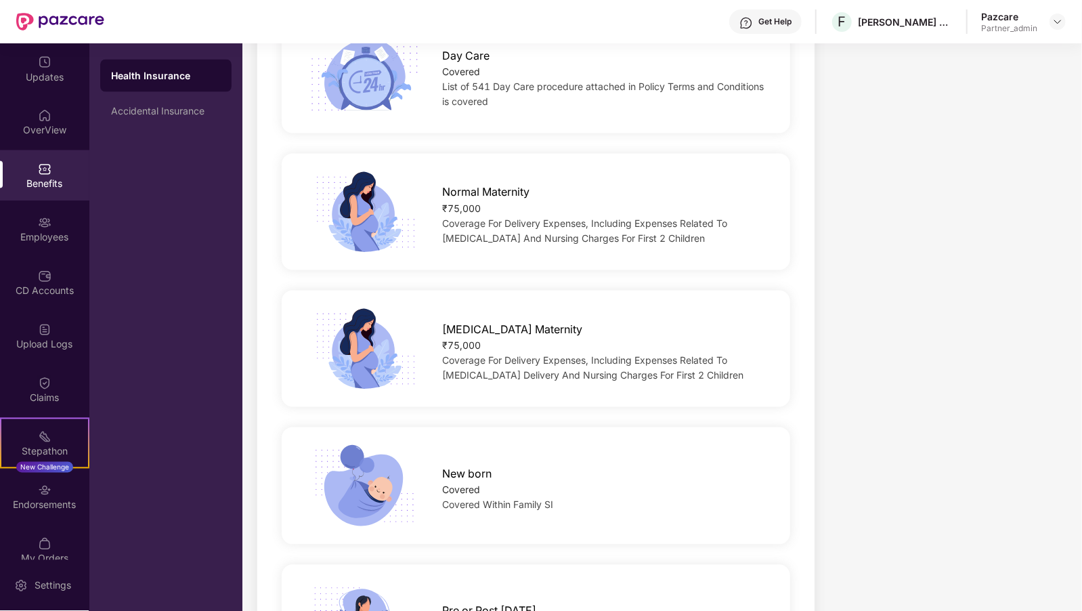
scroll to position [1575, 0]
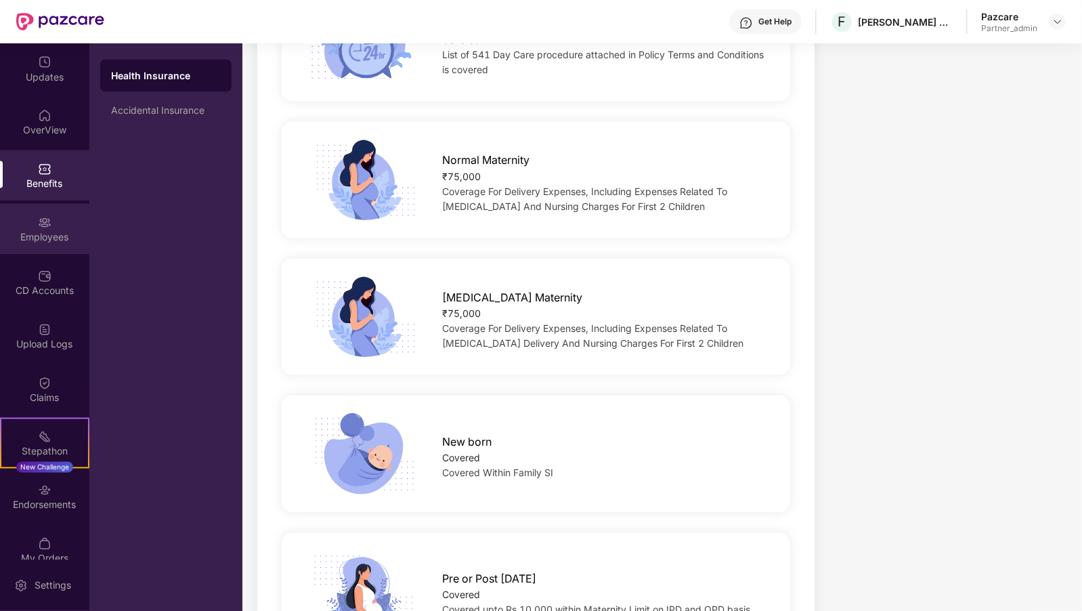
click at [26, 241] on div "Employees" at bounding box center [44, 238] width 89 height 14
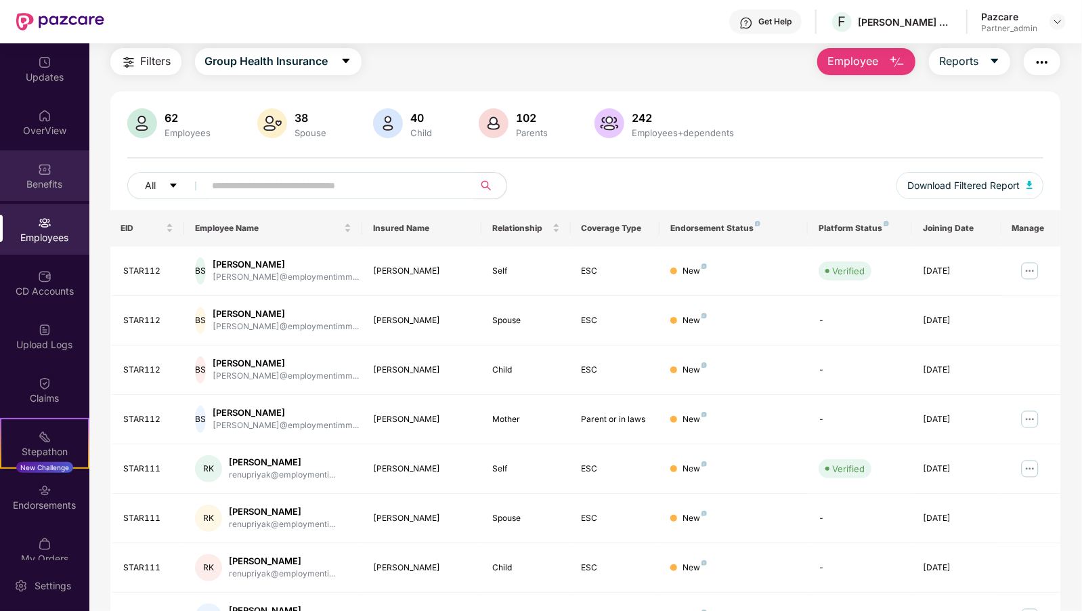
scroll to position [217, 0]
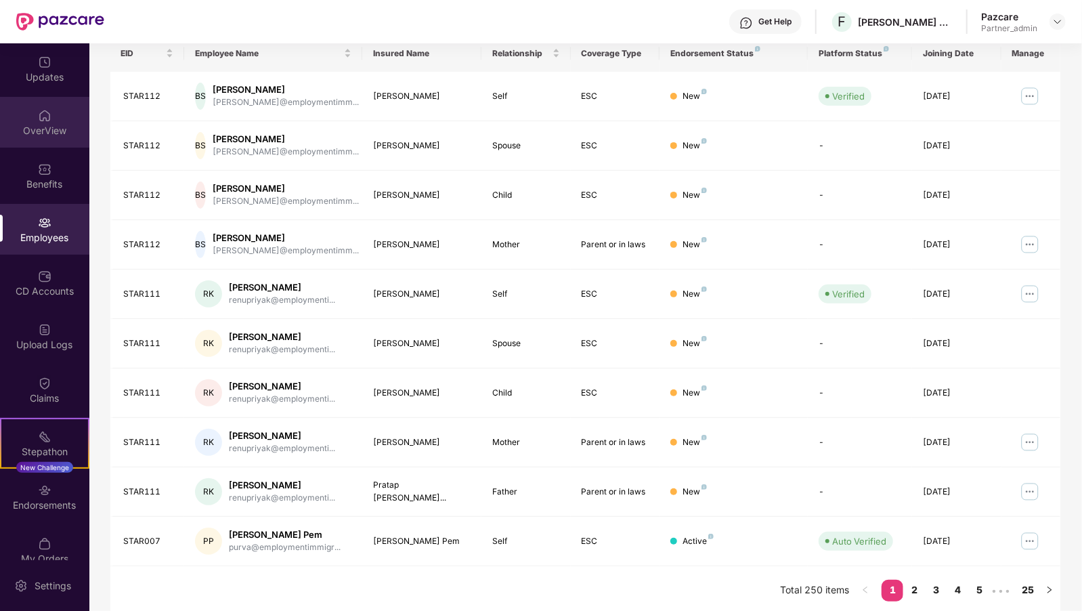
click at [38, 145] on div "OverView" at bounding box center [44, 122] width 89 height 51
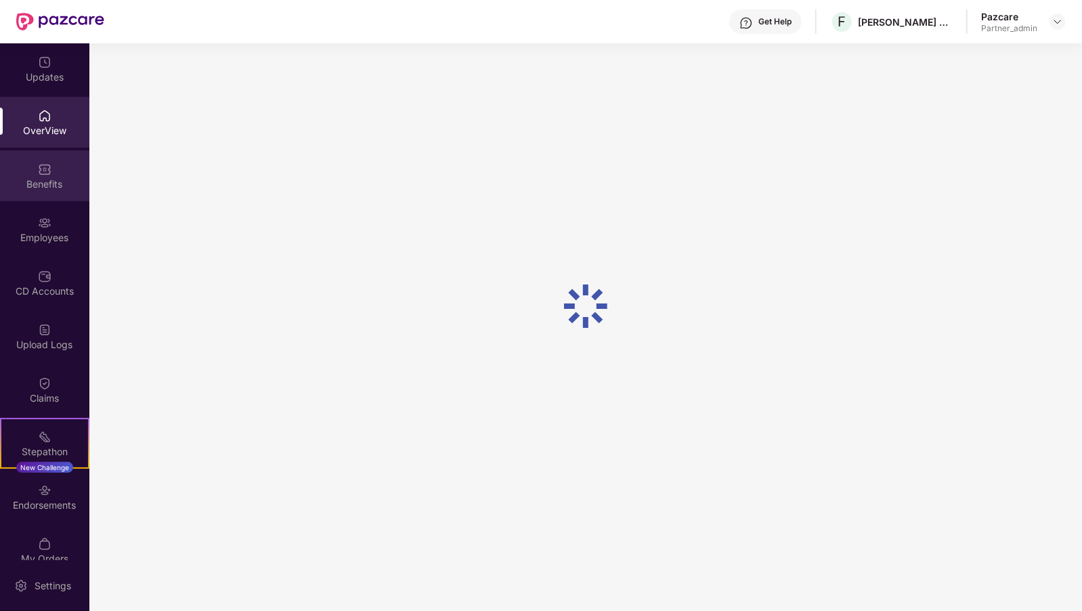
click at [58, 195] on div "Benefits" at bounding box center [44, 175] width 89 height 51
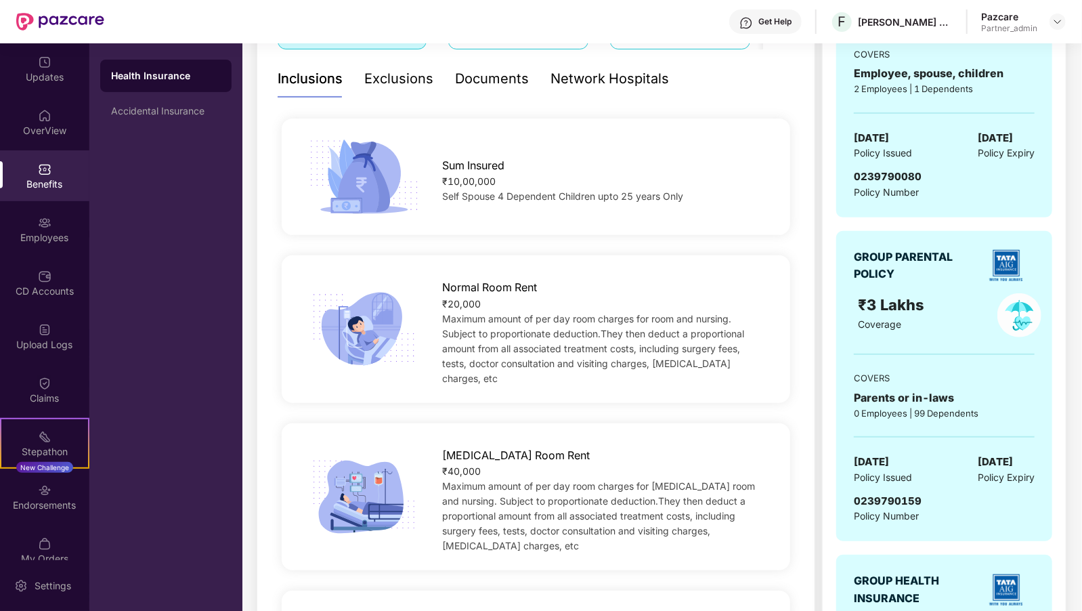
scroll to position [0, 0]
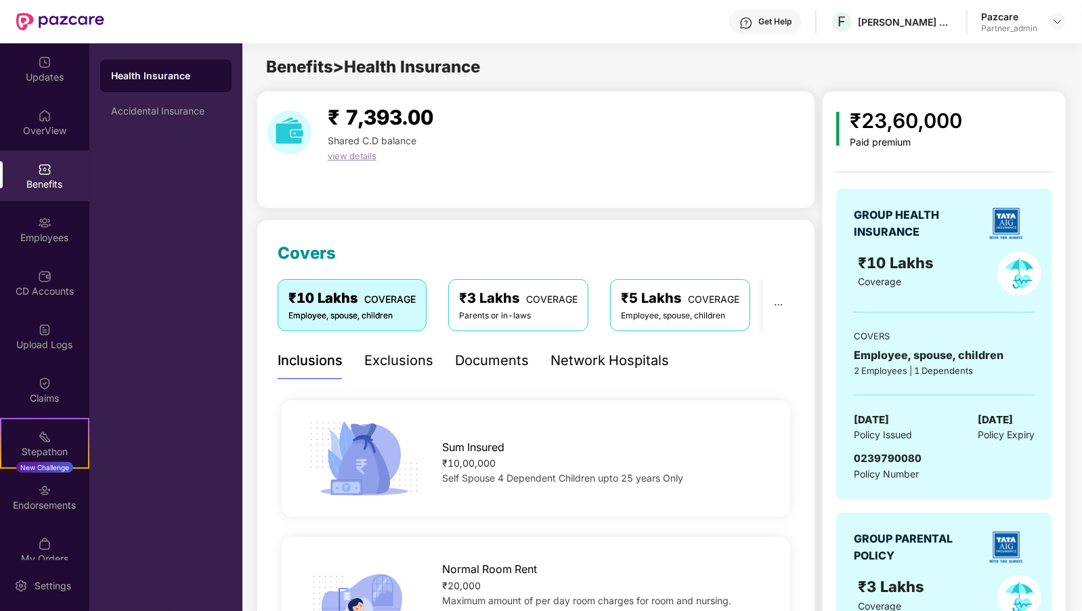
click at [467, 361] on div "Documents" at bounding box center [492, 360] width 74 height 21
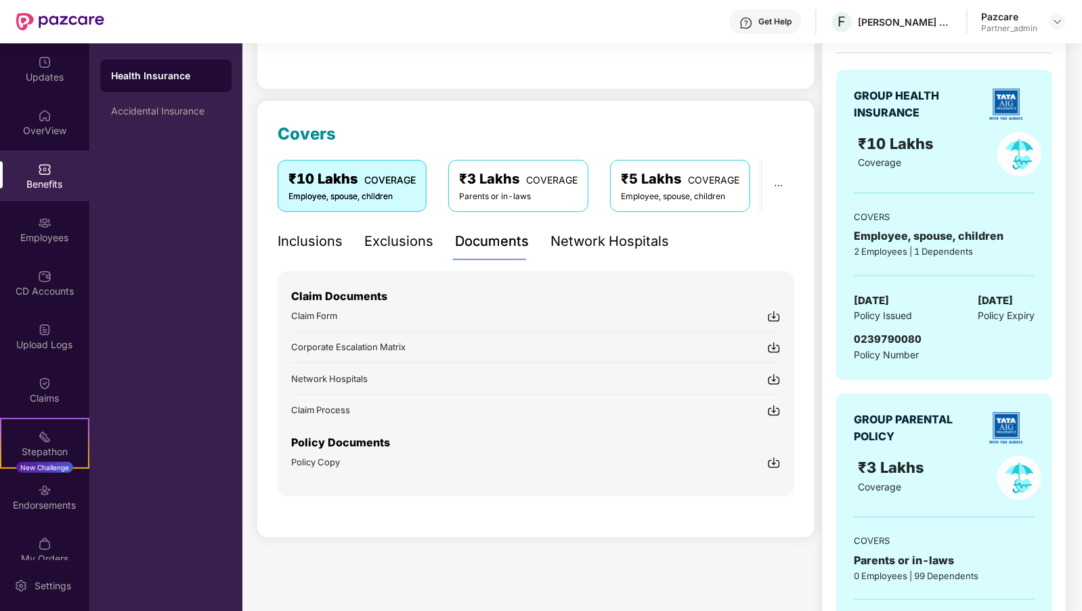
scroll to position [137, 0]
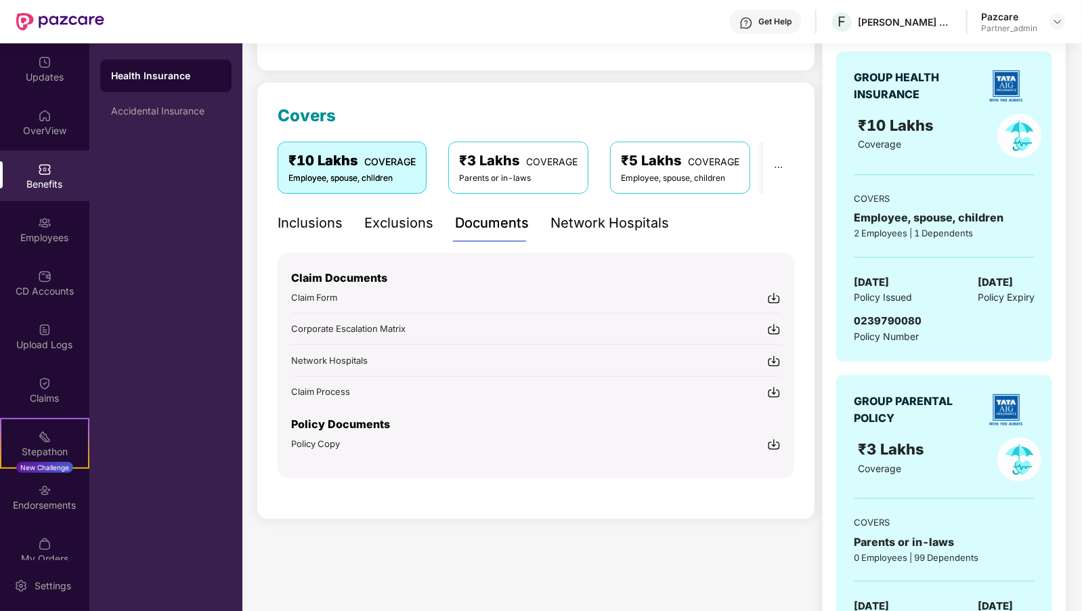
click at [771, 437] on img at bounding box center [774, 444] width 14 height 14
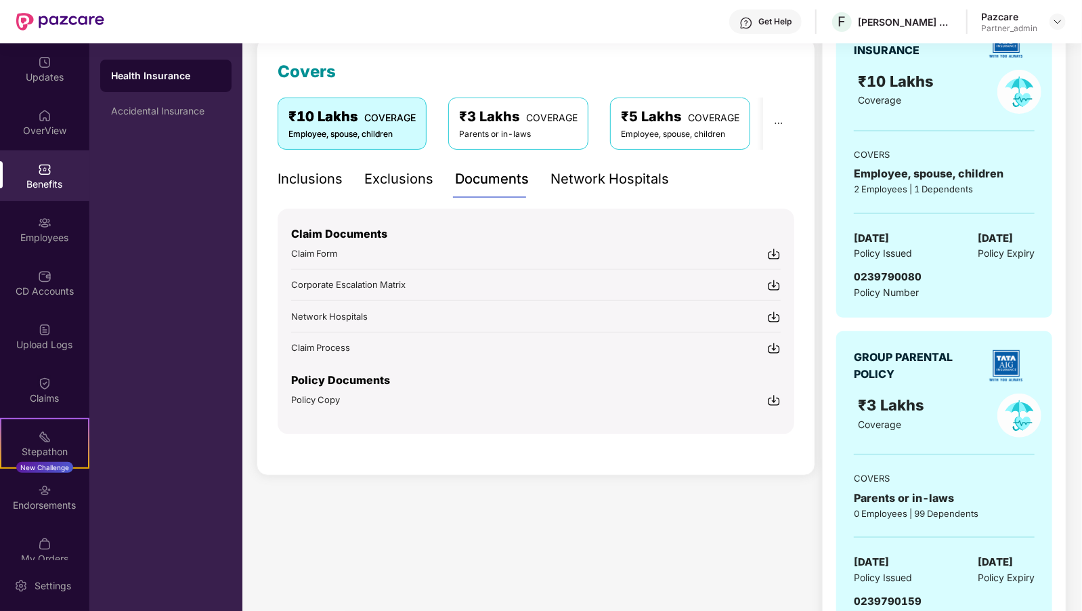
scroll to position [148, 0]
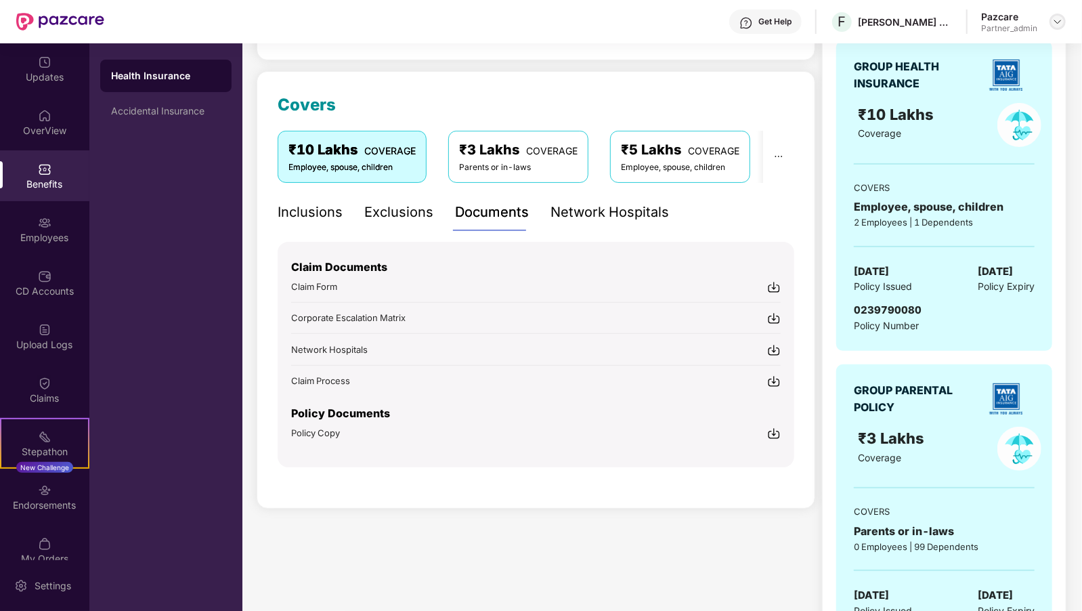
click at [1055, 20] on img at bounding box center [1057, 21] width 11 height 11
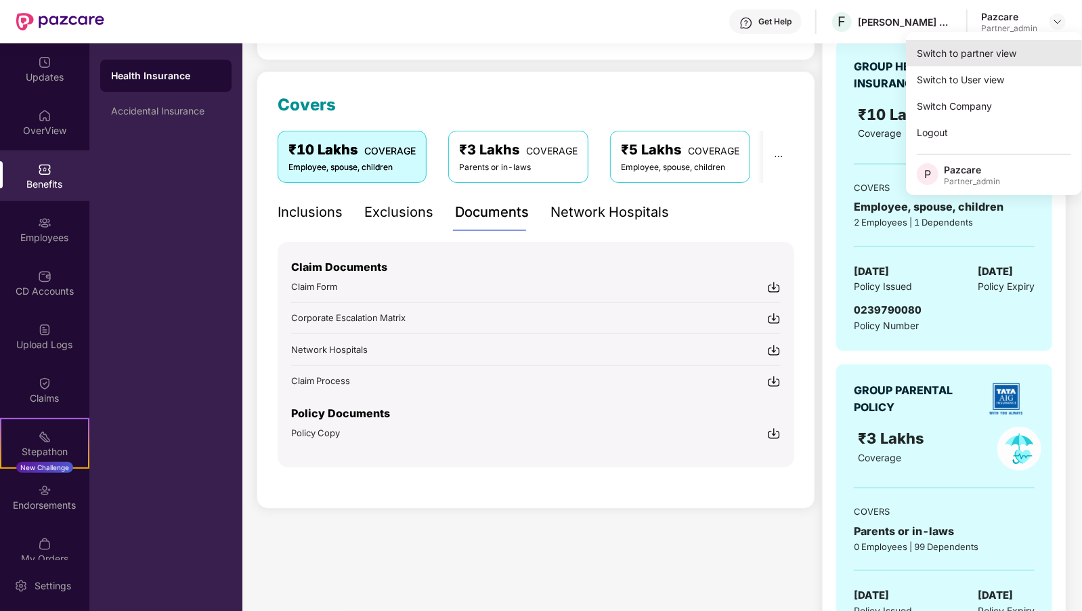
click at [976, 59] on div "Switch to partner view" at bounding box center [994, 53] width 176 height 26
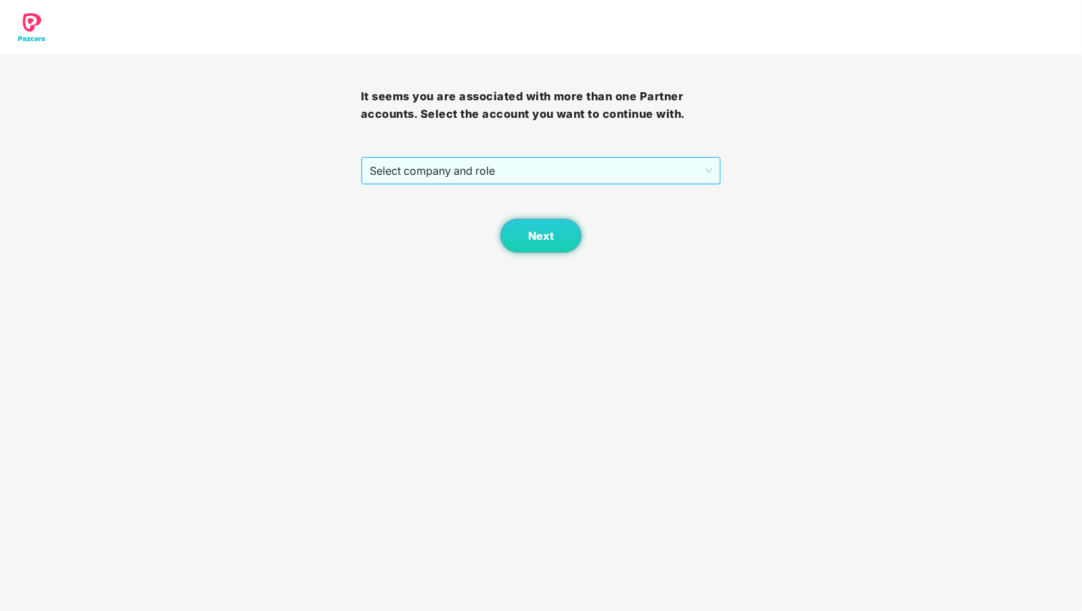
click at [491, 164] on span "Select company and role" at bounding box center [541, 171] width 343 height 26
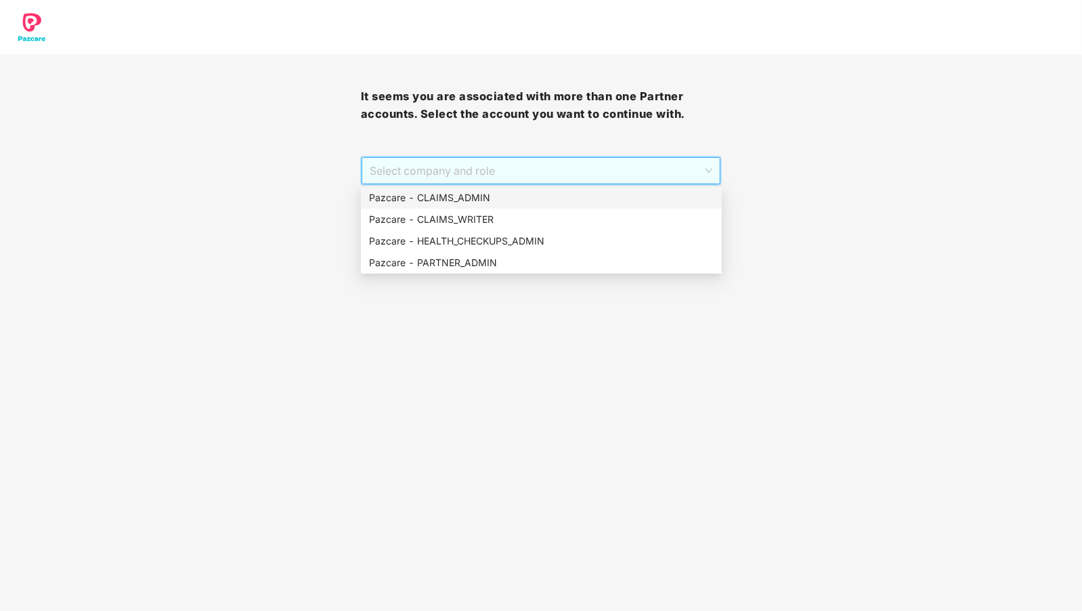
click at [484, 196] on div "Pazcare - CLAIMS_ADMIN" at bounding box center [541, 197] width 345 height 15
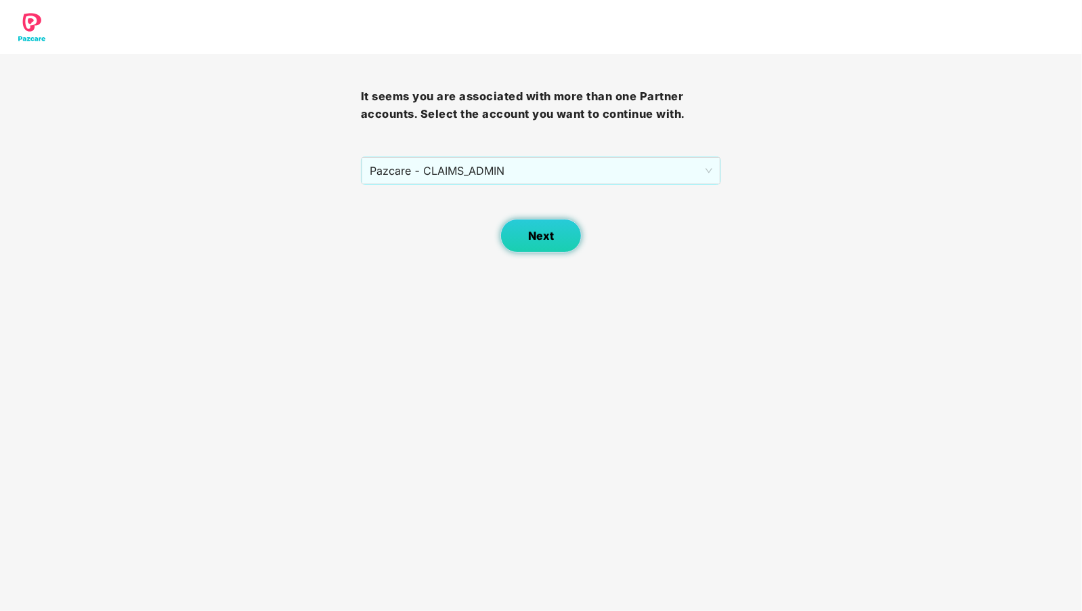
click at [551, 230] on span "Next" at bounding box center [541, 236] width 26 height 13
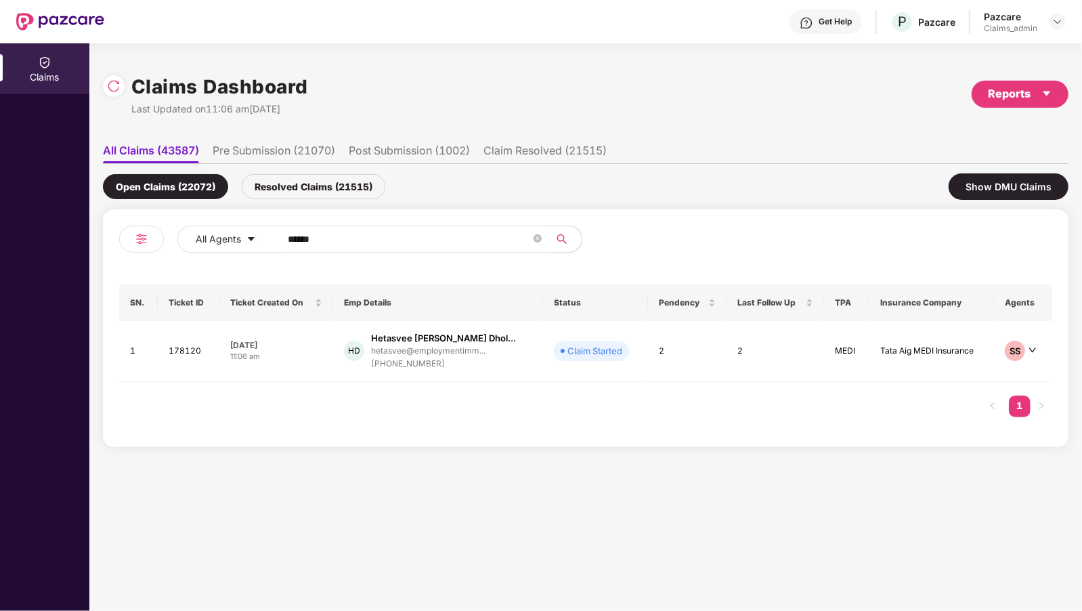
click at [302, 240] on input "******" at bounding box center [409, 239] width 243 height 20
paste input "text"
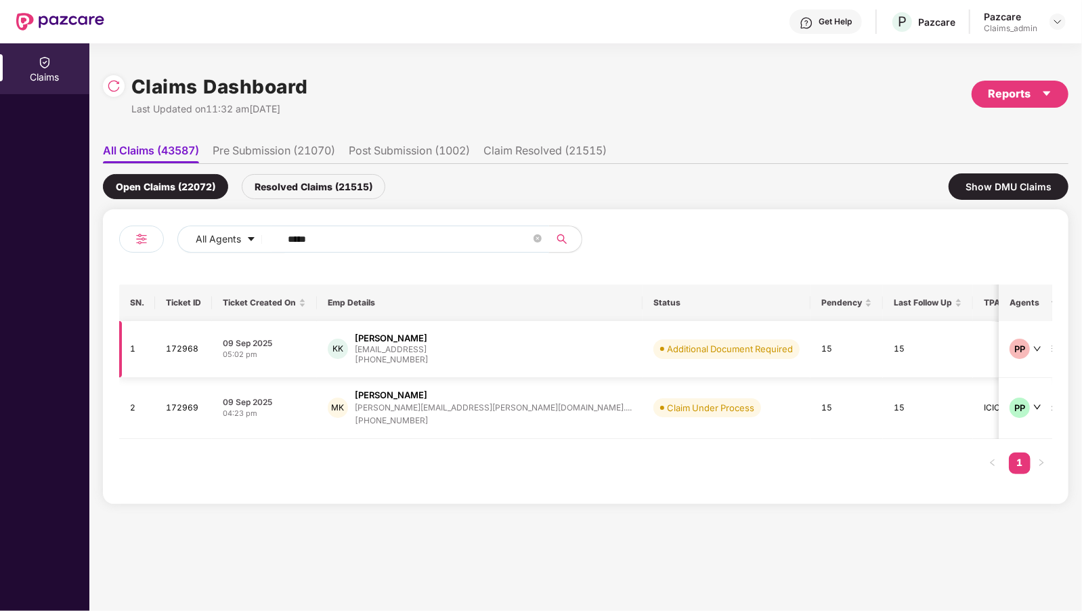
type input "*****"
click at [297, 194] on div "Resolved Claims (21515)" at bounding box center [314, 186] width 144 height 25
